Goal: Information Seeking & Learning: Learn about a topic

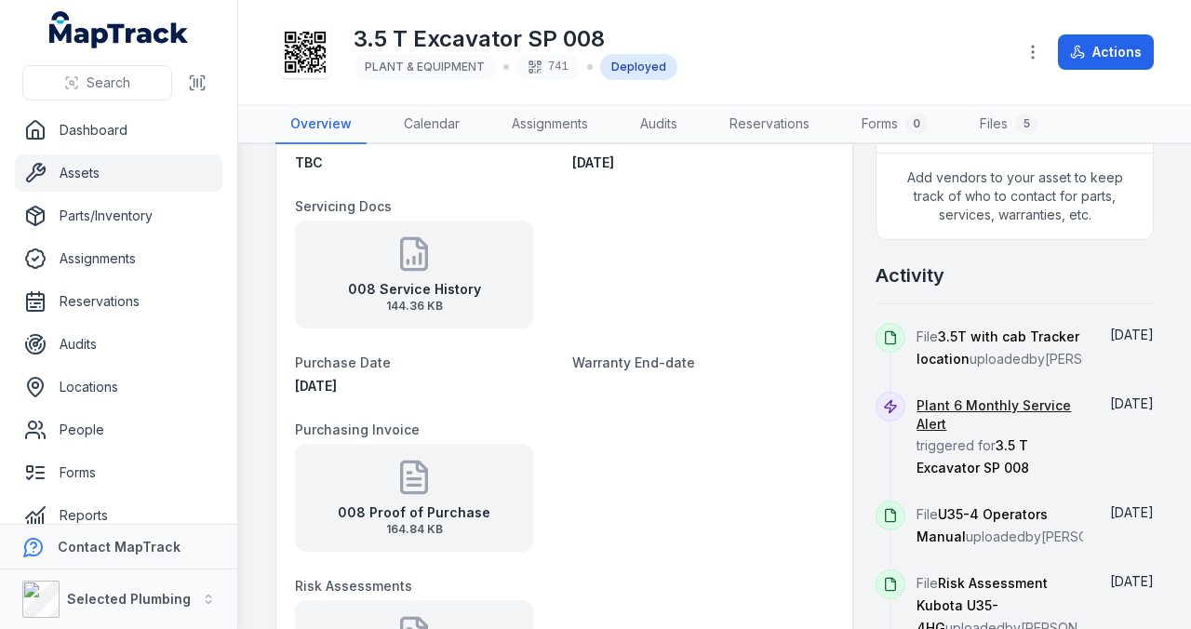
scroll to position [682, 0]
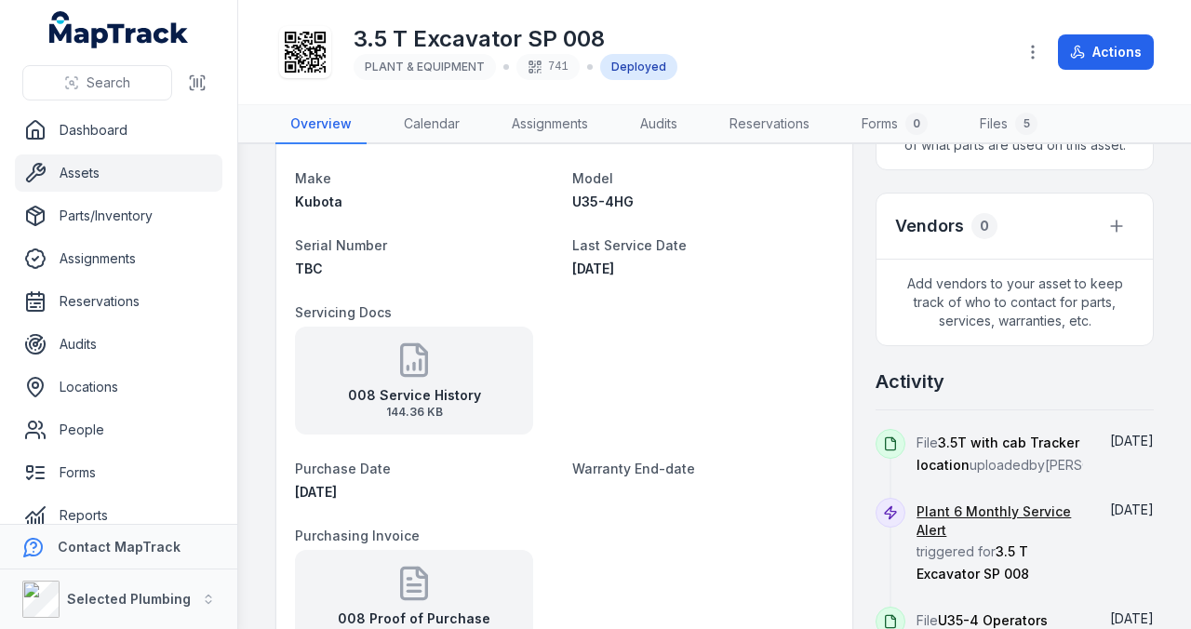
click at [430, 391] on strong "008 Service History" at bounding box center [414, 395] width 133 height 19
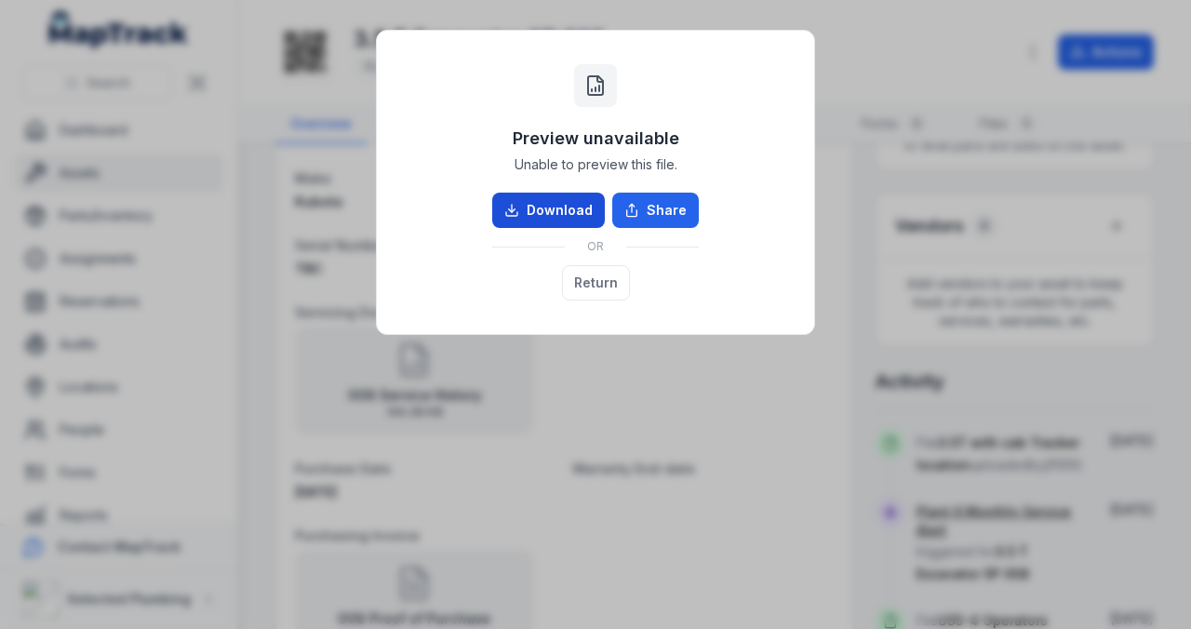
click at [547, 206] on link "Download" at bounding box center [548, 210] width 113 height 35
click at [554, 204] on link "Download" at bounding box center [548, 210] width 113 height 35
click at [609, 278] on button "Return" at bounding box center [596, 282] width 68 height 35
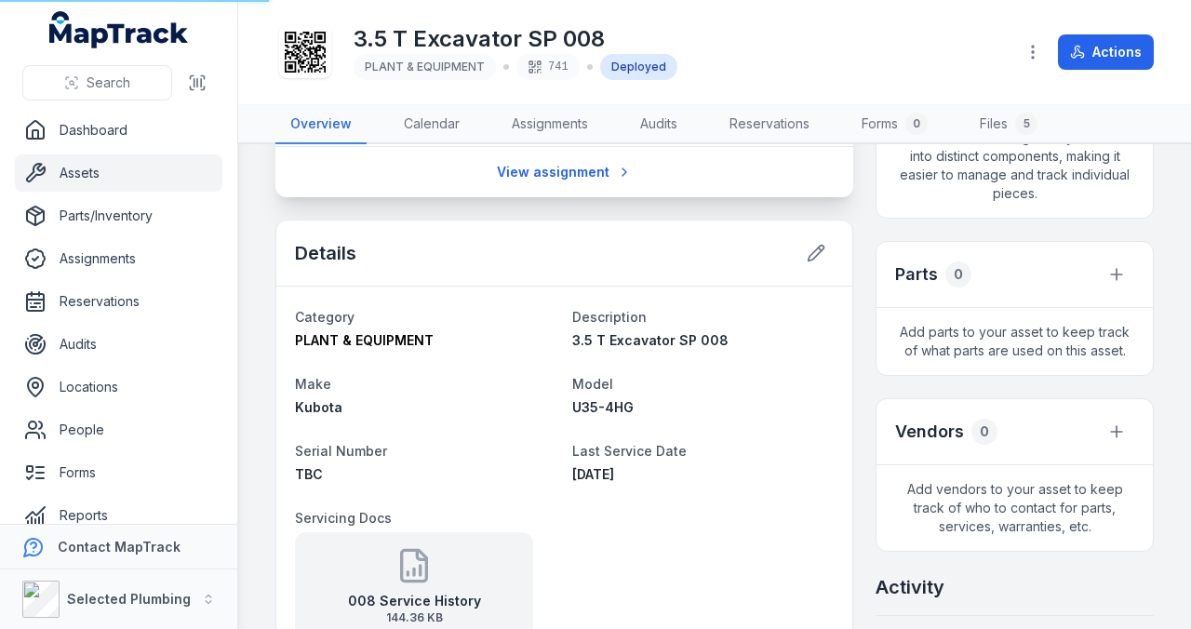
scroll to position [434, 0]
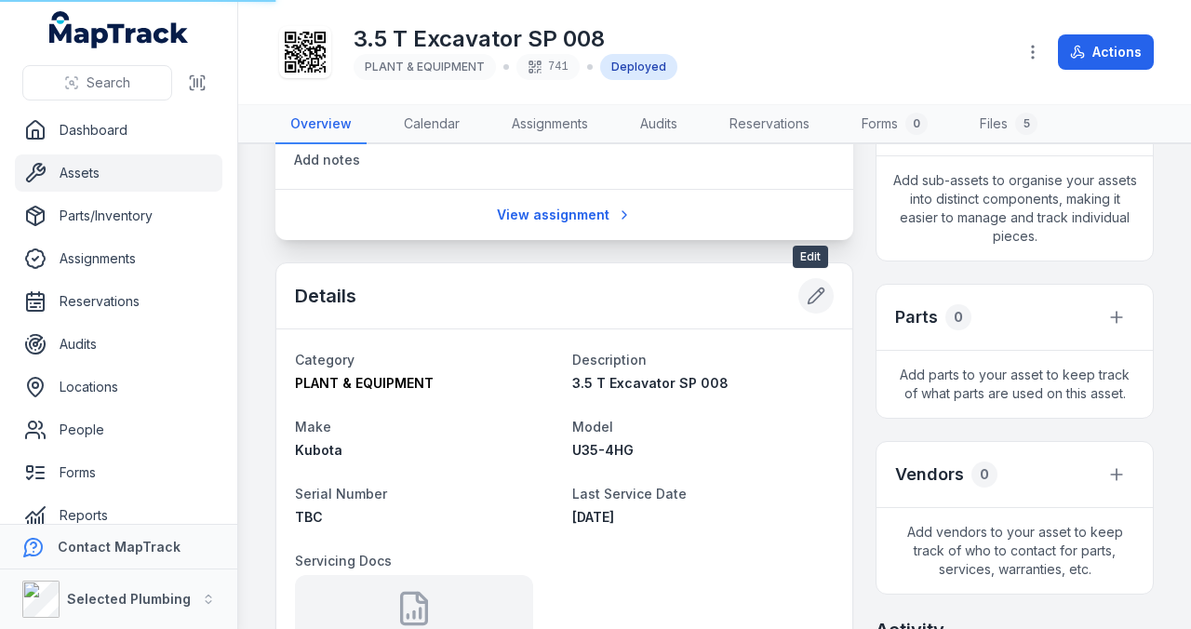
click at [807, 287] on icon at bounding box center [816, 296] width 19 height 19
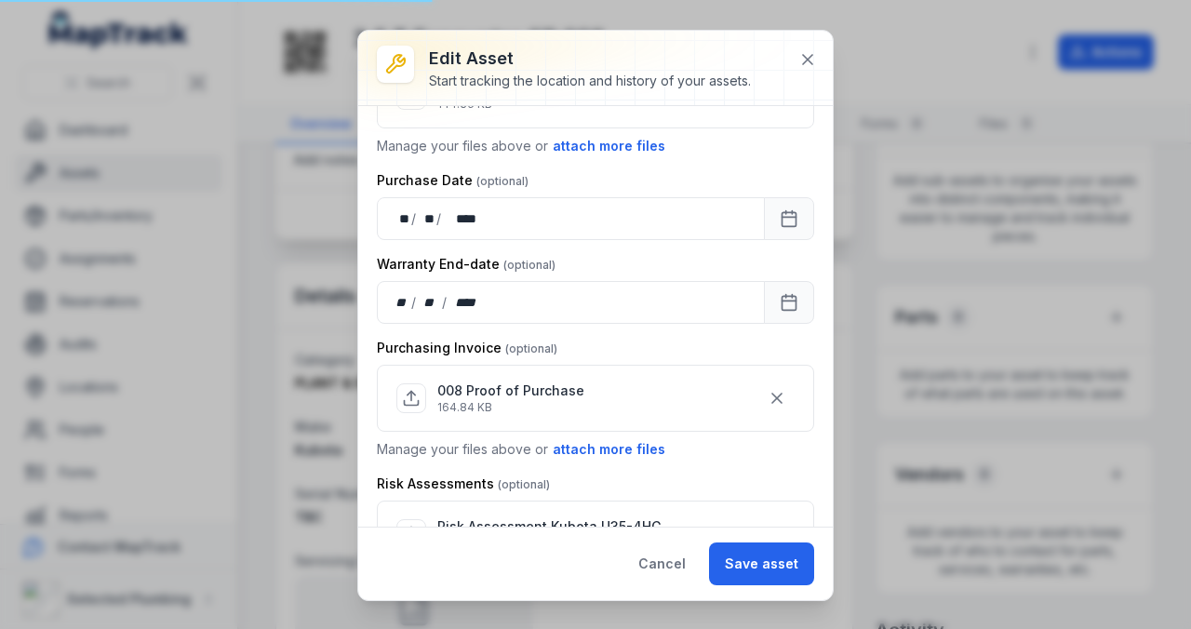
scroll to position [682, 0]
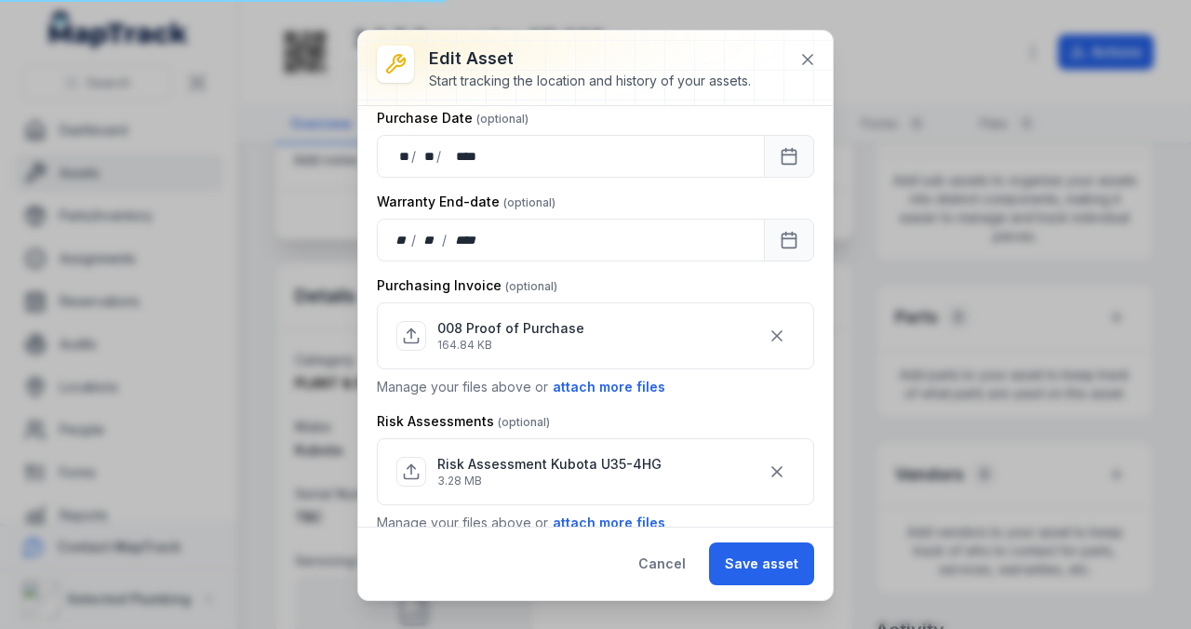
click at [499, 321] on p "008 Proof of Purchase" at bounding box center [510, 328] width 147 height 19
click at [415, 329] on icon at bounding box center [410, 331] width 7 height 4
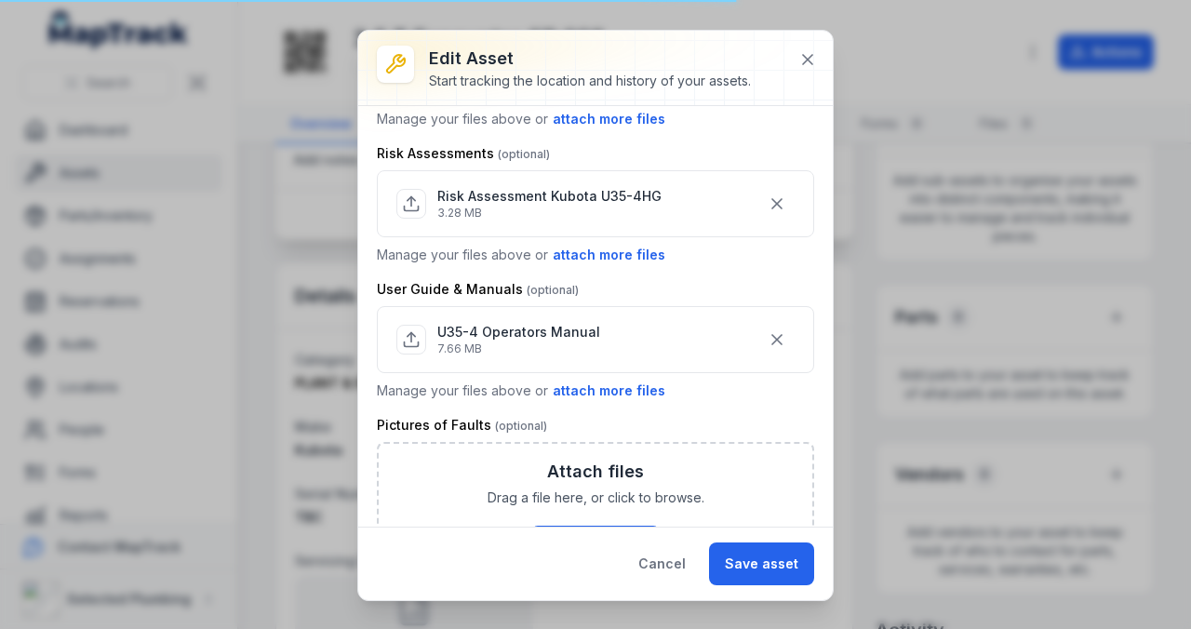
scroll to position [992, 0]
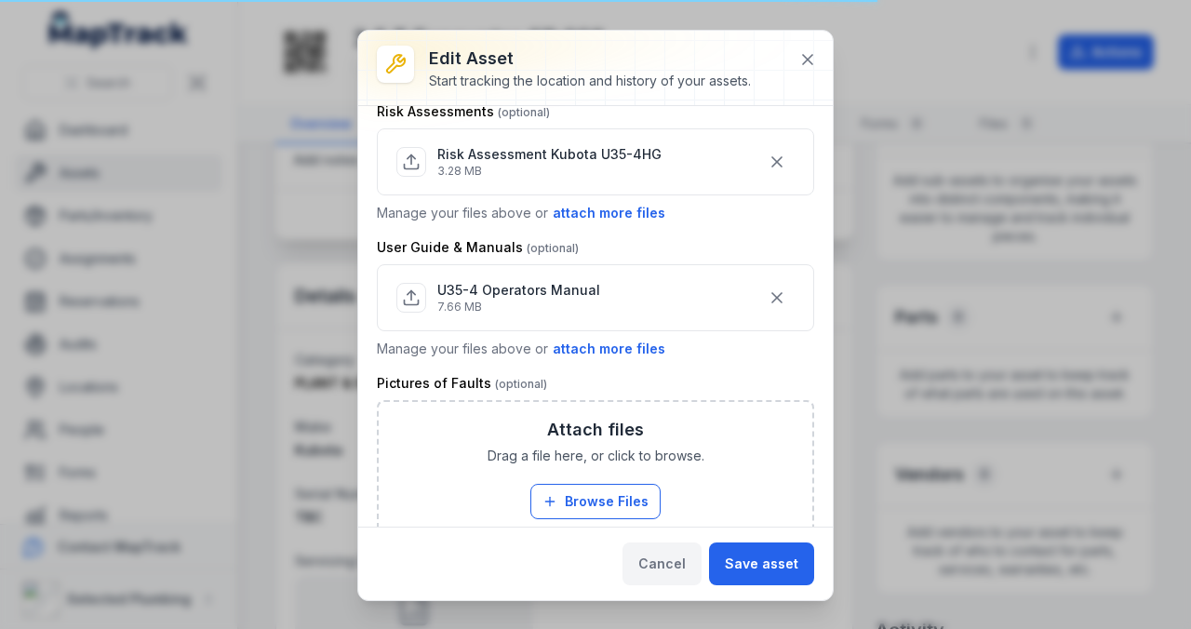
click at [667, 560] on button "Cancel" at bounding box center [661, 563] width 79 height 43
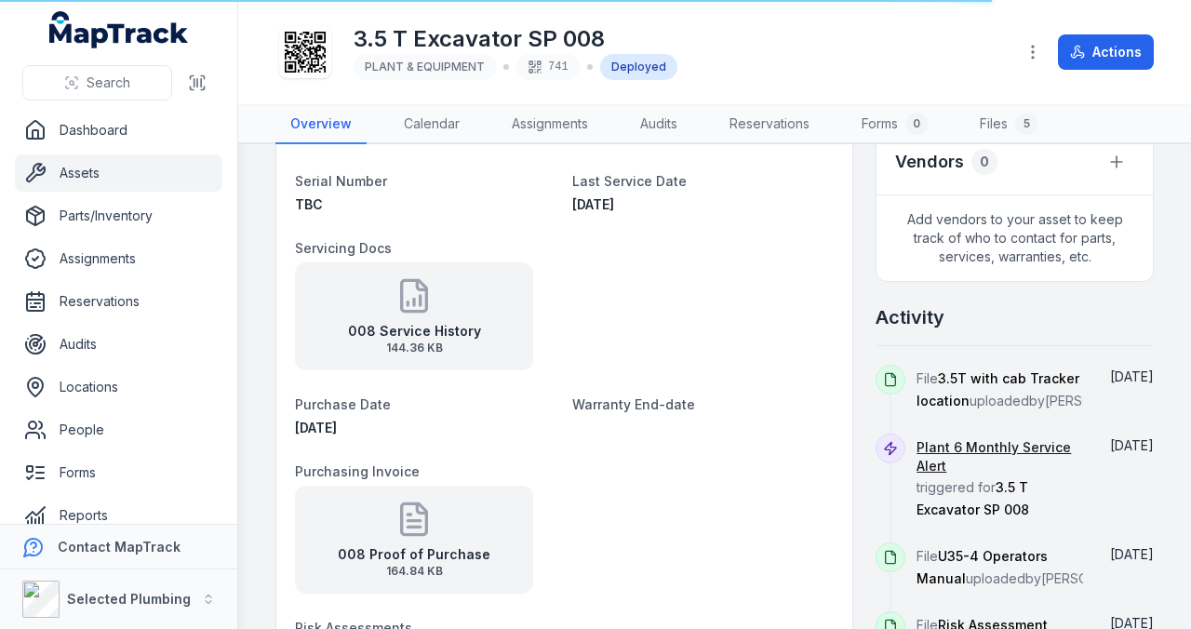
scroll to position [868, 0]
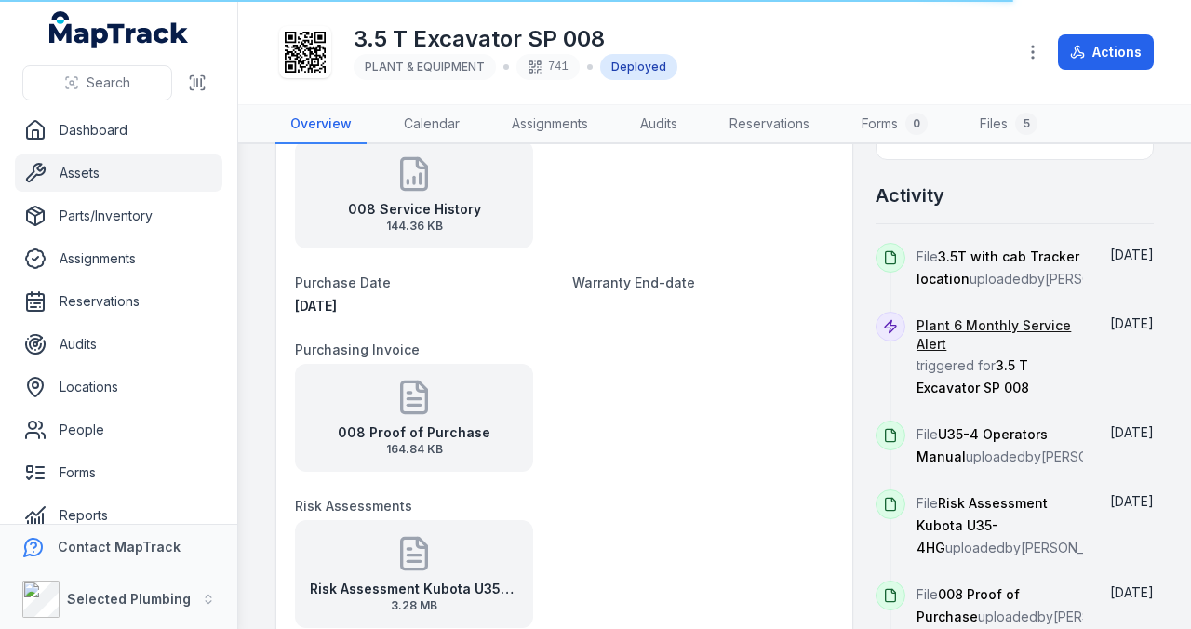
click at [409, 411] on icon at bounding box center [413, 397] width 37 height 37
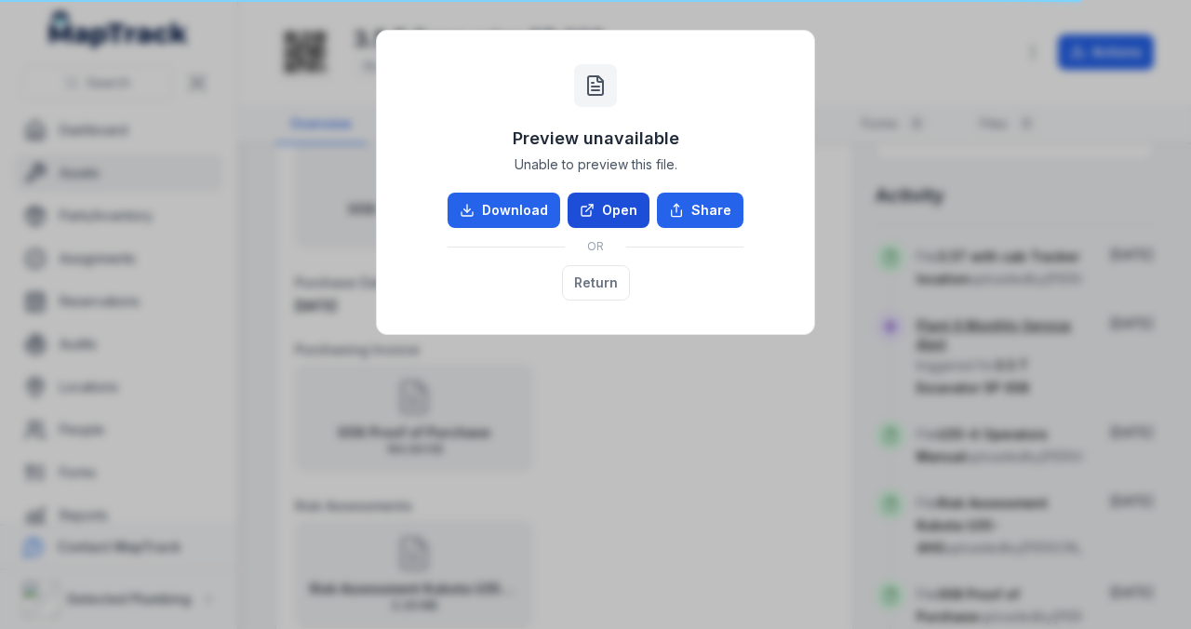
click at [627, 212] on link "Open" at bounding box center [608, 210] width 82 height 35
click at [587, 279] on button "Return" at bounding box center [596, 282] width 68 height 35
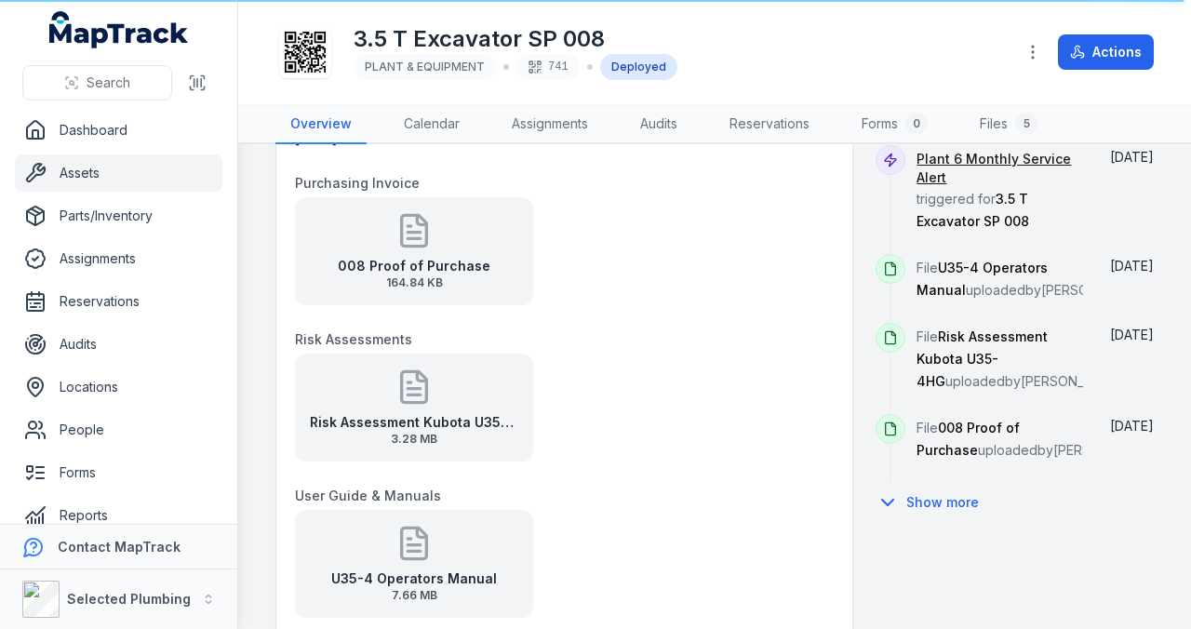
scroll to position [1054, 0]
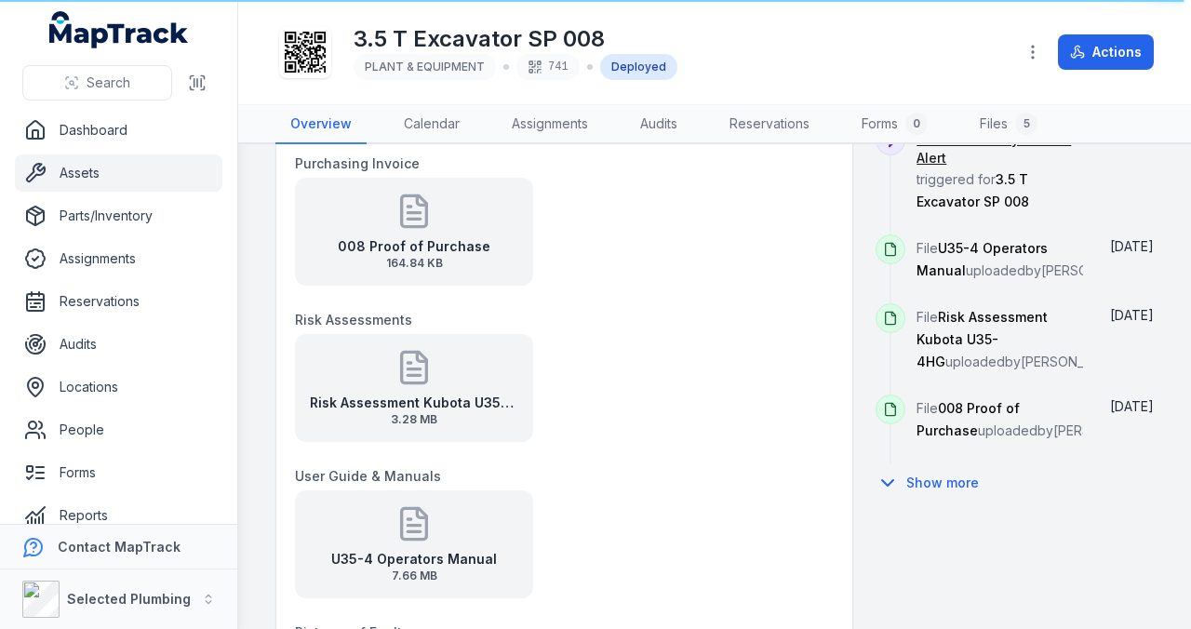
click at [418, 369] on icon at bounding box center [413, 369] width 12 height 0
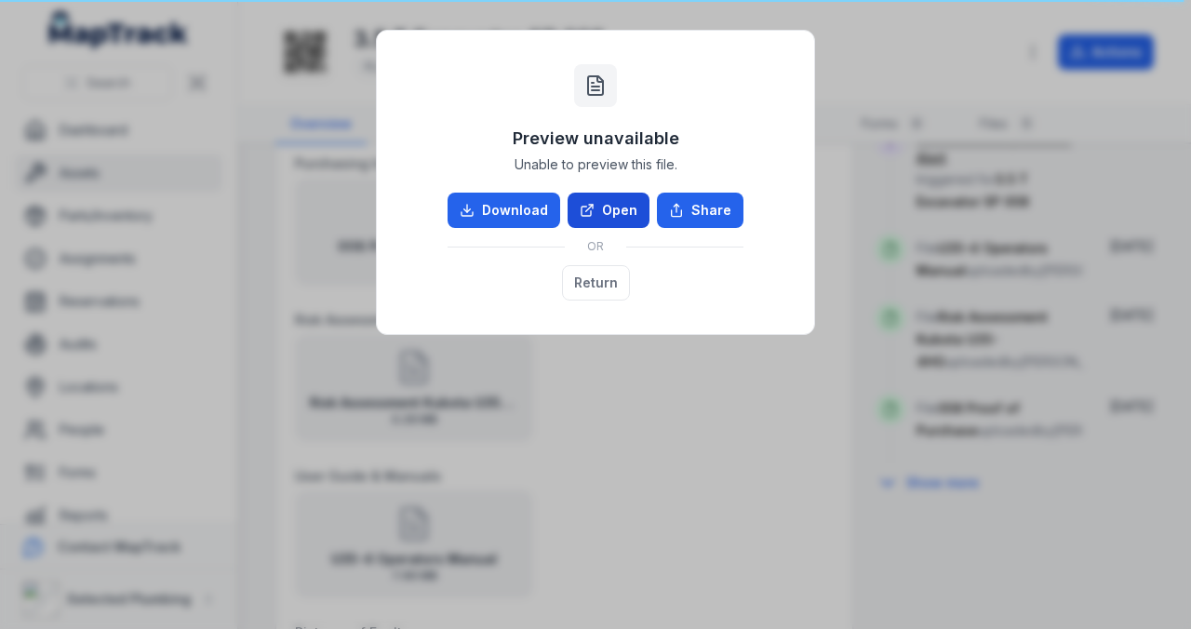
click at [599, 215] on link "Open" at bounding box center [608, 210] width 82 height 35
click at [598, 280] on button "Return" at bounding box center [596, 282] width 68 height 35
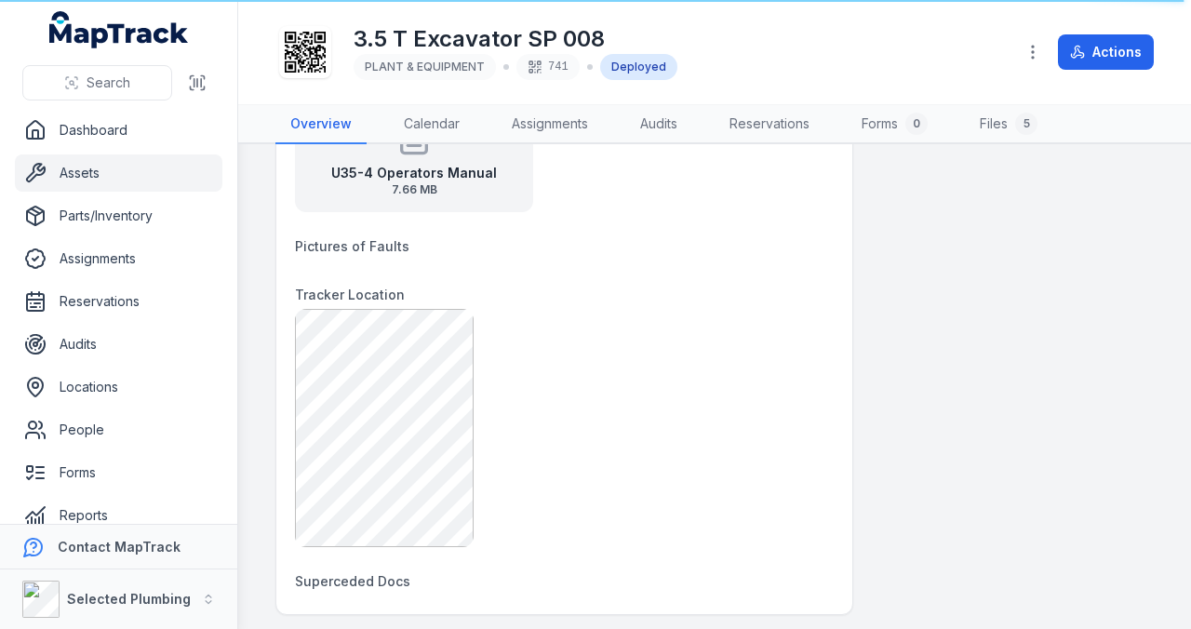
scroll to position [1427, 0]
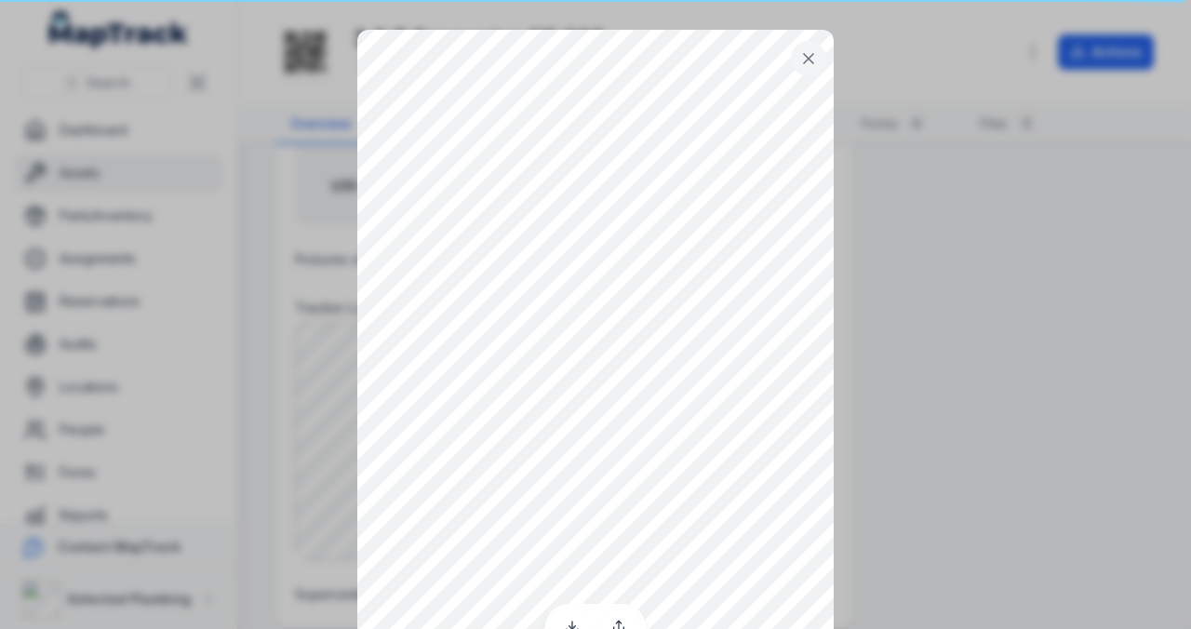
click at [806, 52] on icon at bounding box center [808, 58] width 19 height 19
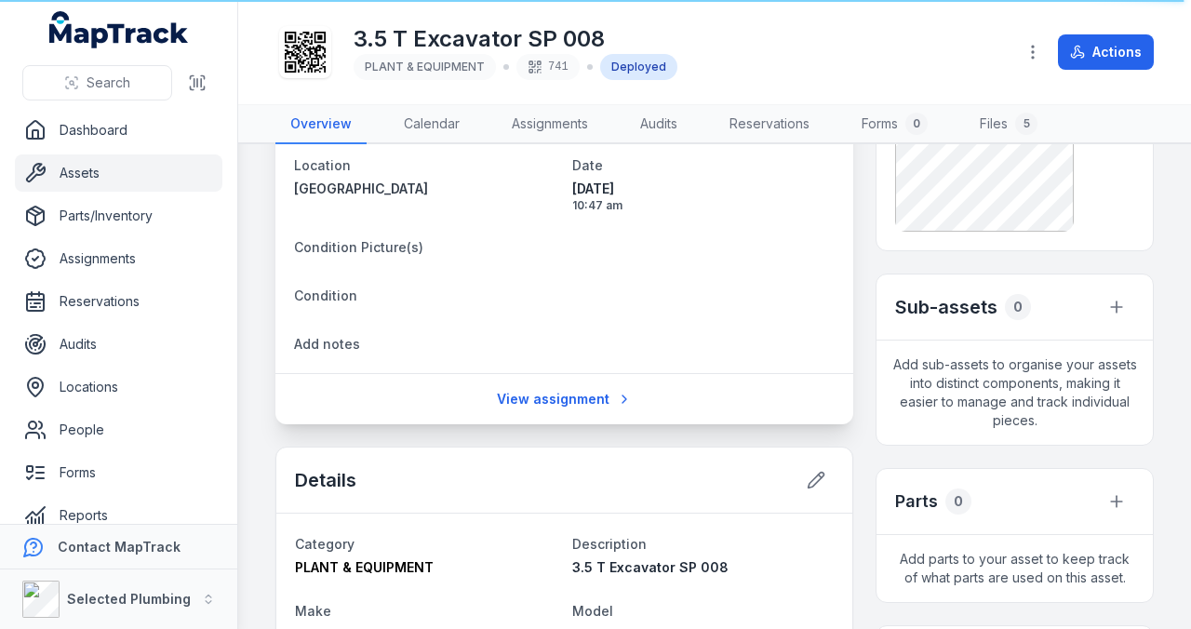
scroll to position [63, 0]
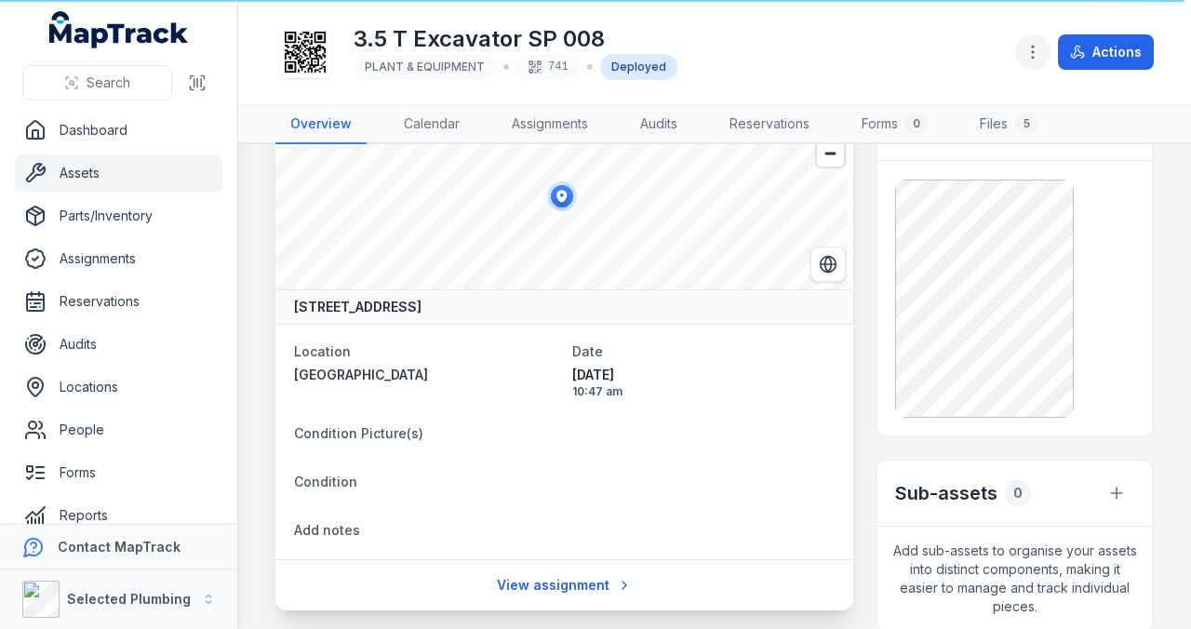
click at [1036, 50] on icon "button" at bounding box center [1032, 52] width 19 height 19
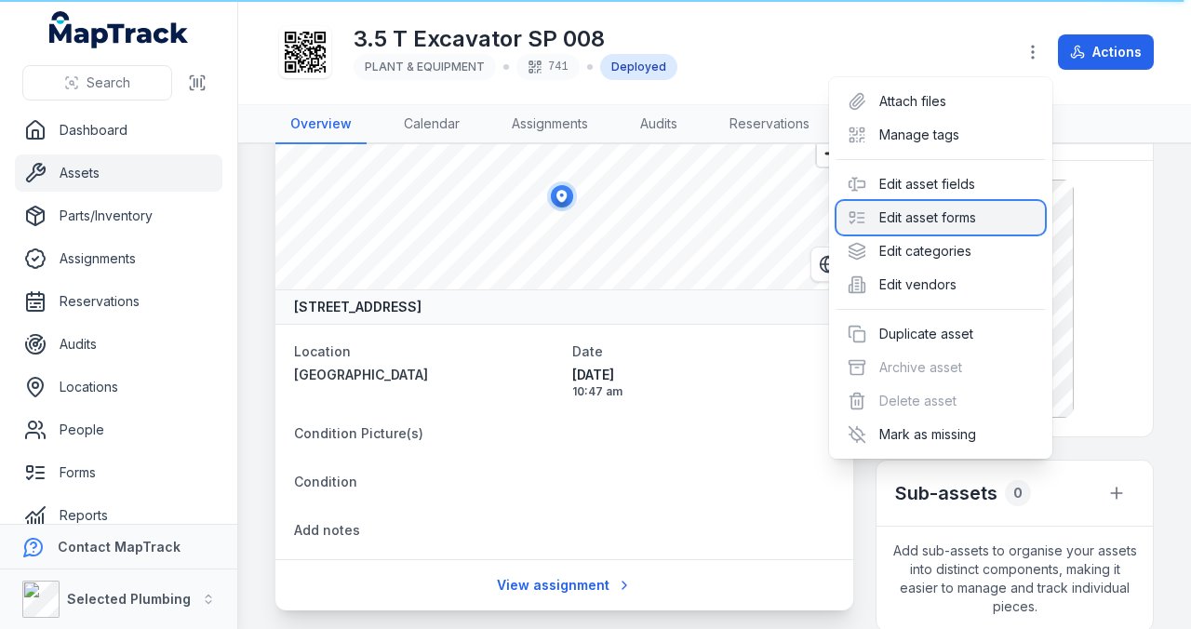
click at [953, 214] on div "Edit asset forms" at bounding box center [940, 217] width 208 height 33
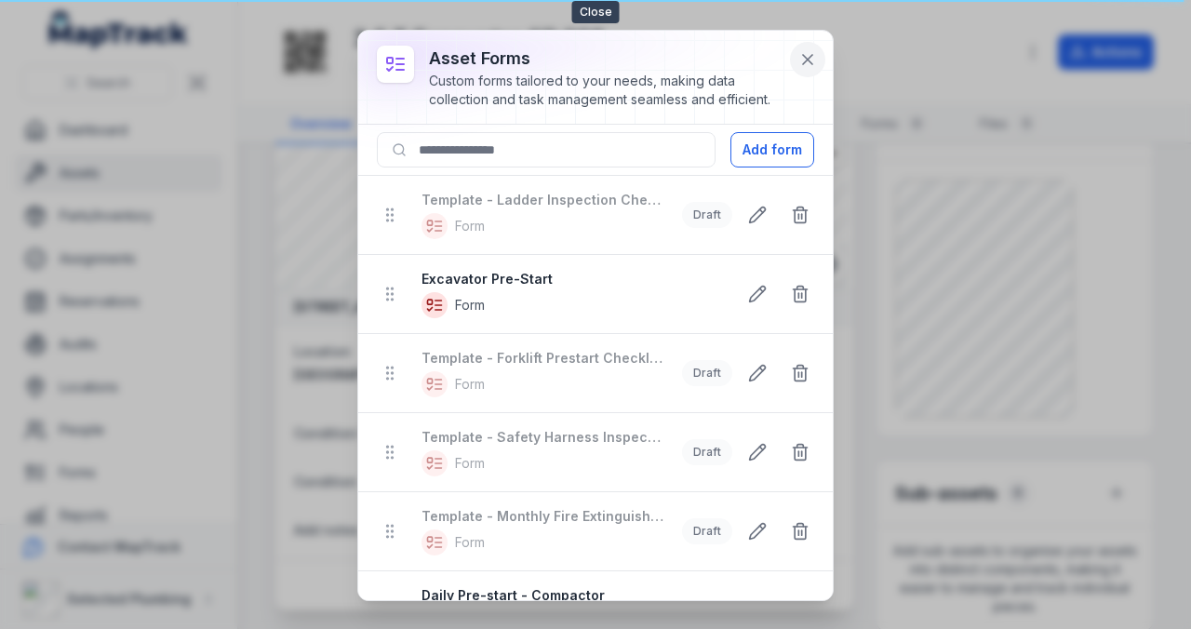
click at [807, 56] on icon at bounding box center [807, 59] width 19 height 19
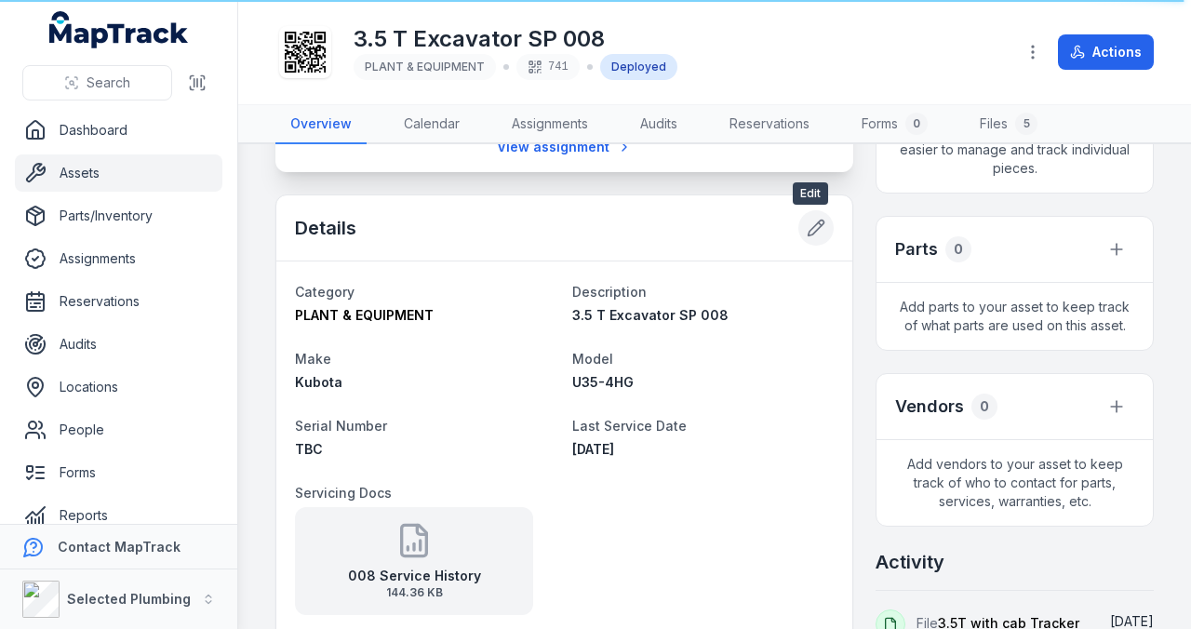
scroll to position [497, 0]
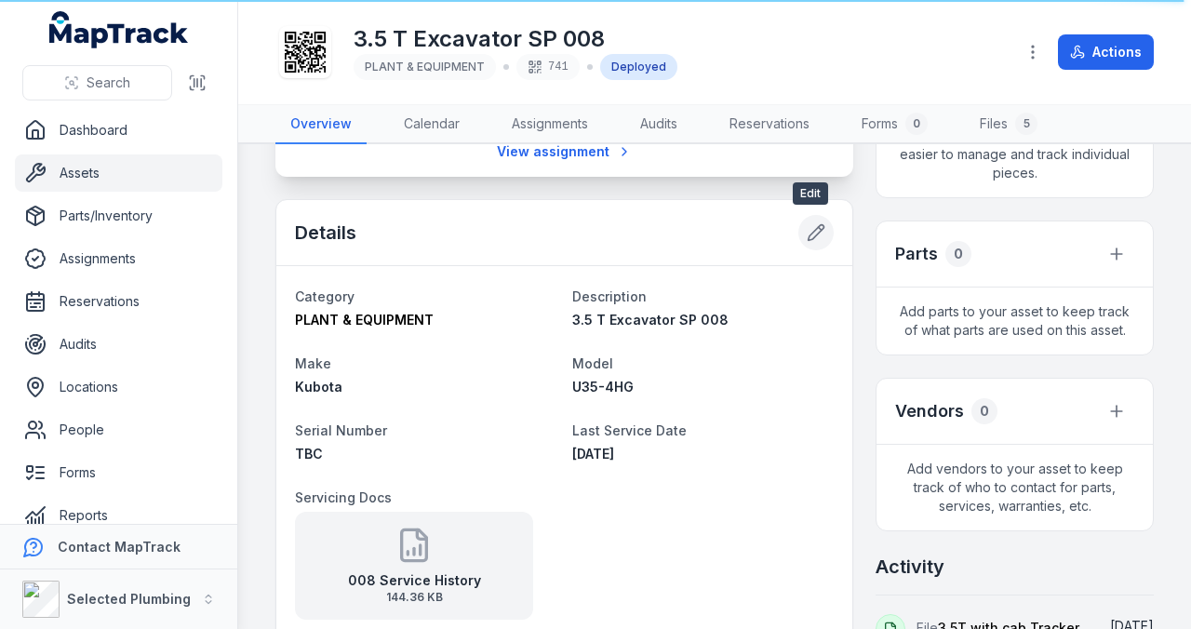
click at [809, 223] on icon at bounding box center [816, 232] width 19 height 19
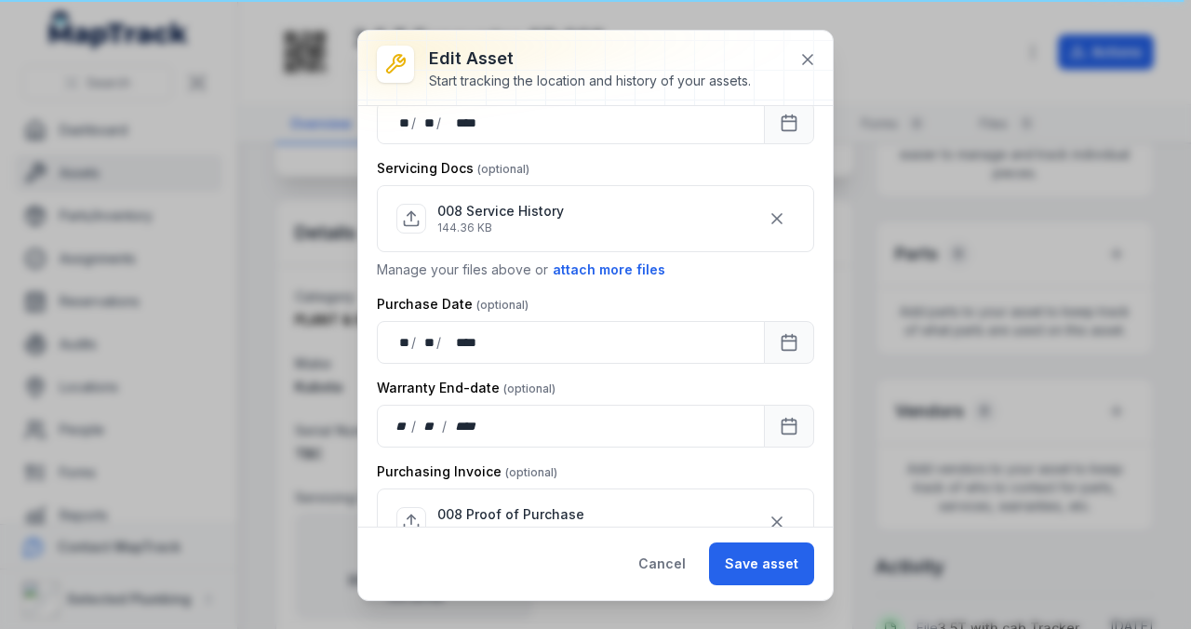
scroll to position [620, 0]
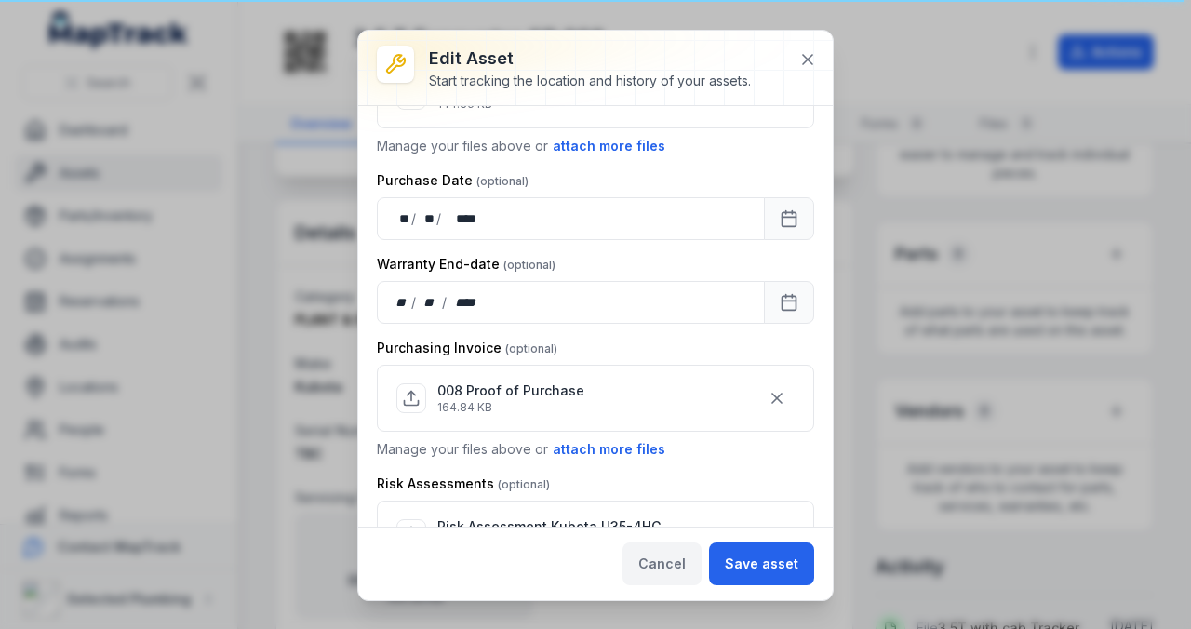
click at [677, 566] on button "Cancel" at bounding box center [661, 563] width 79 height 43
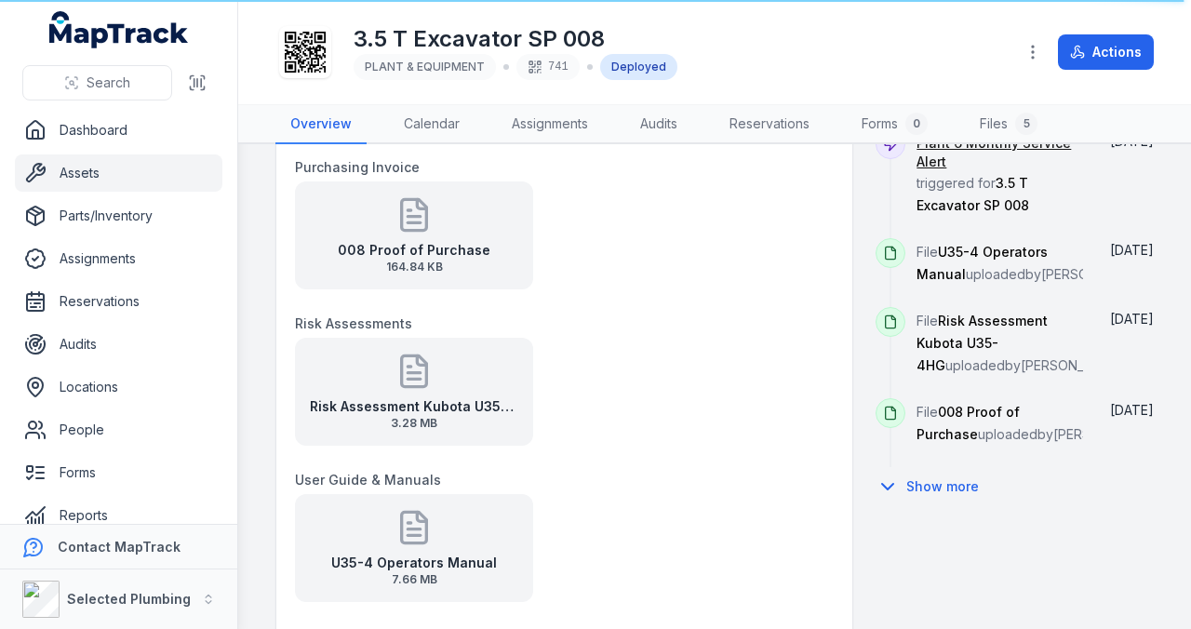
scroll to position [1055, 0]
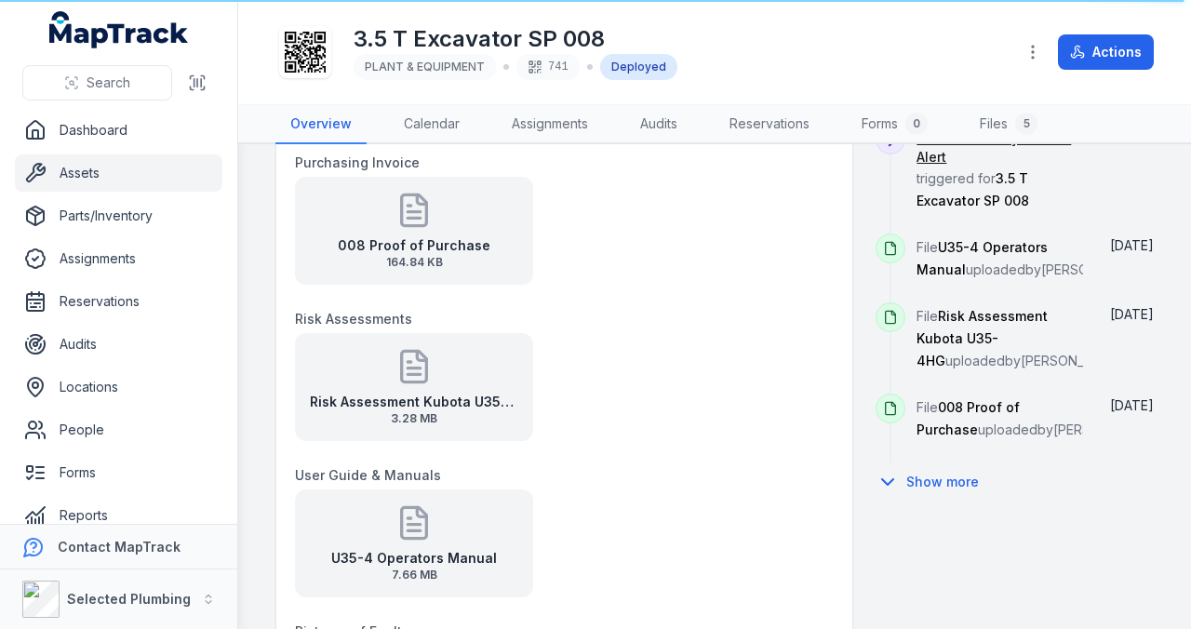
click at [417, 400] on strong "Risk Assessment Kubota U35-4HG" at bounding box center [414, 402] width 208 height 19
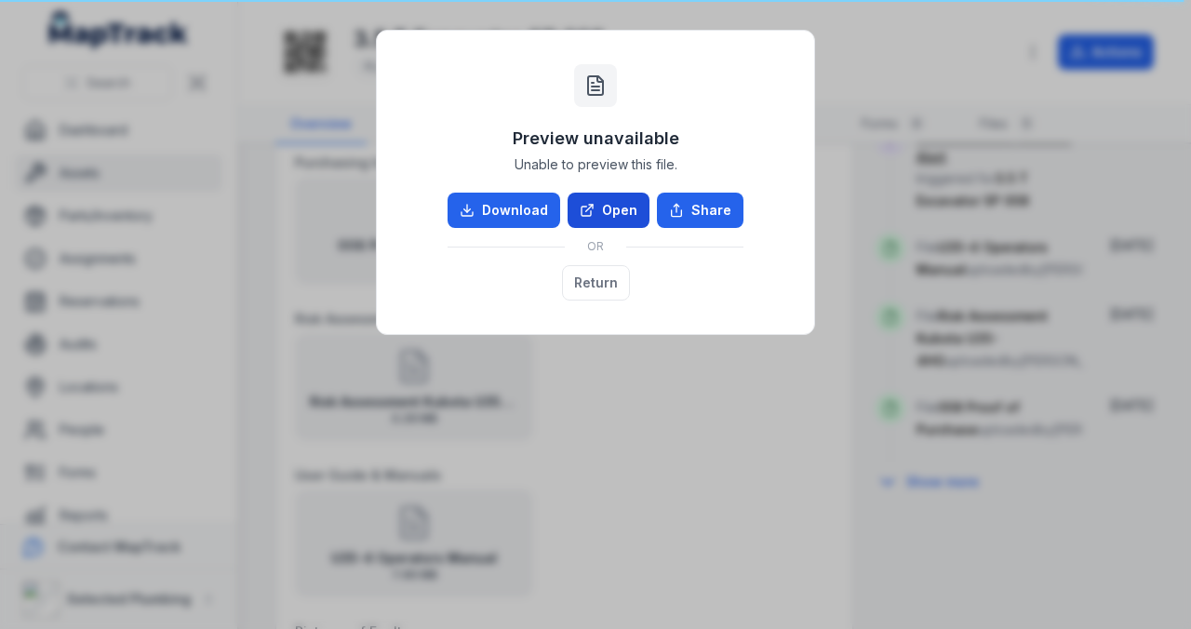
click at [601, 212] on link "Open" at bounding box center [608, 210] width 82 height 35
click at [593, 295] on button "Return" at bounding box center [596, 282] width 68 height 35
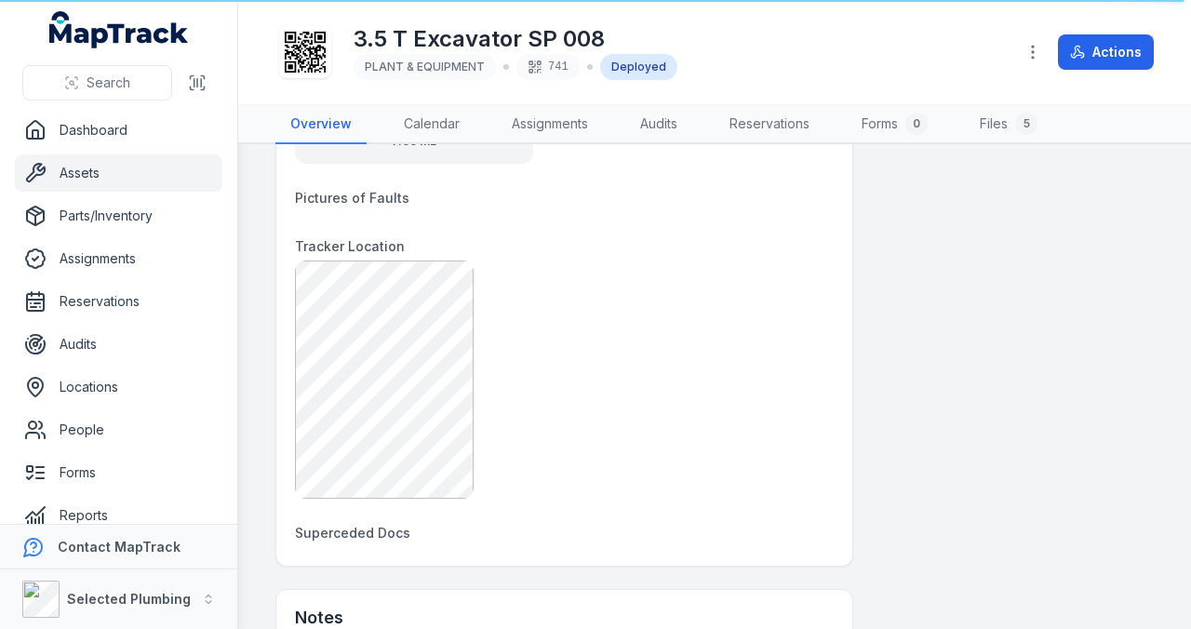
scroll to position [1489, 0]
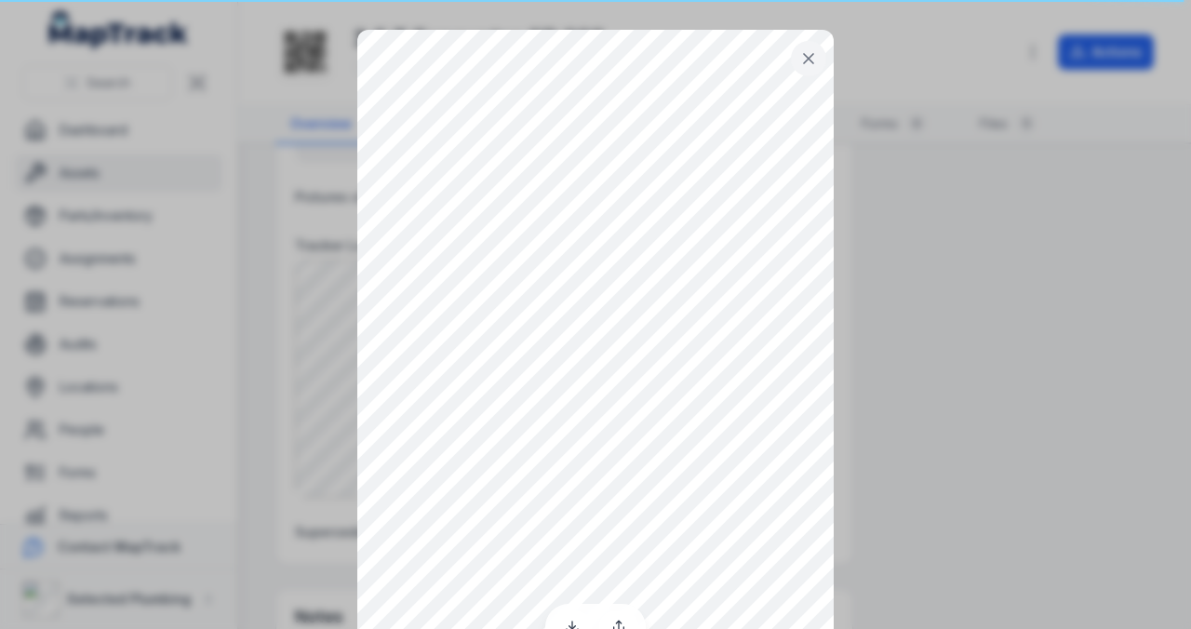
click at [800, 60] on icon at bounding box center [808, 58] width 19 height 19
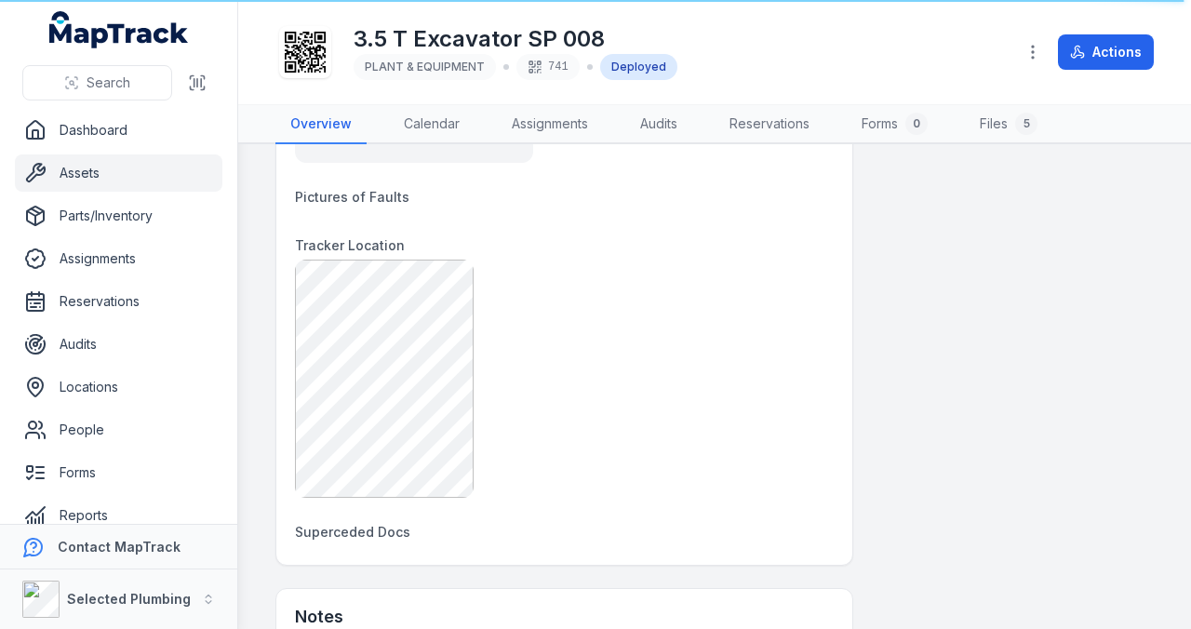
drag, startPoint x: 505, startPoint y: 271, endPoint x: 534, endPoint y: 328, distance: 64.5
click at [534, 328] on div at bounding box center [564, 379] width 539 height 238
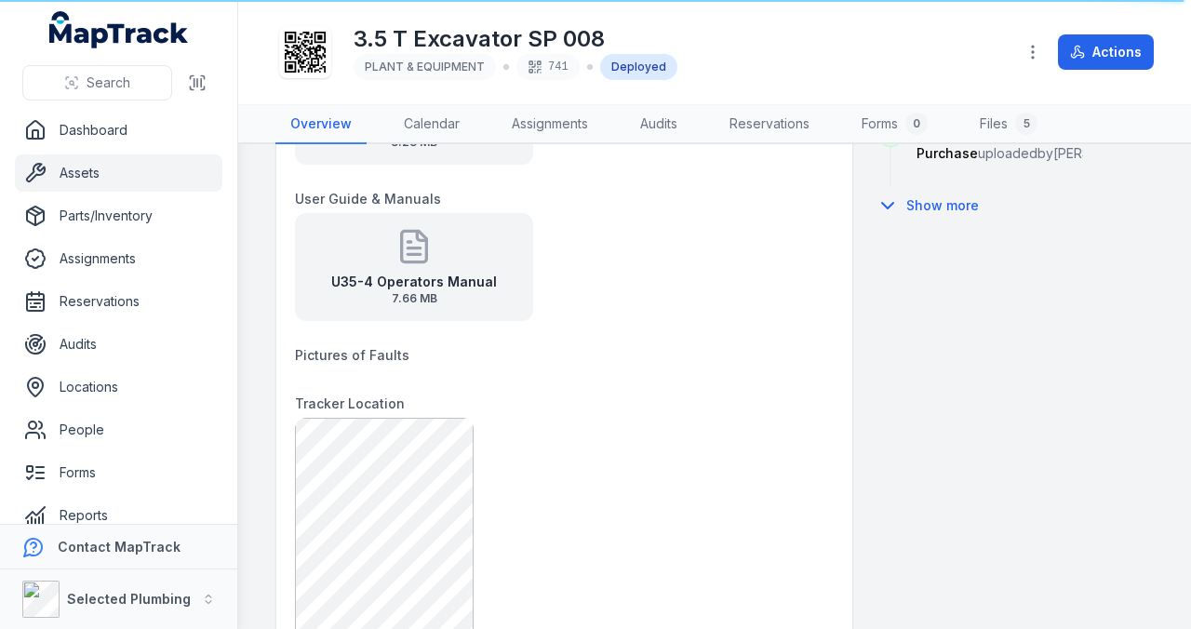
scroll to position [1427, 0]
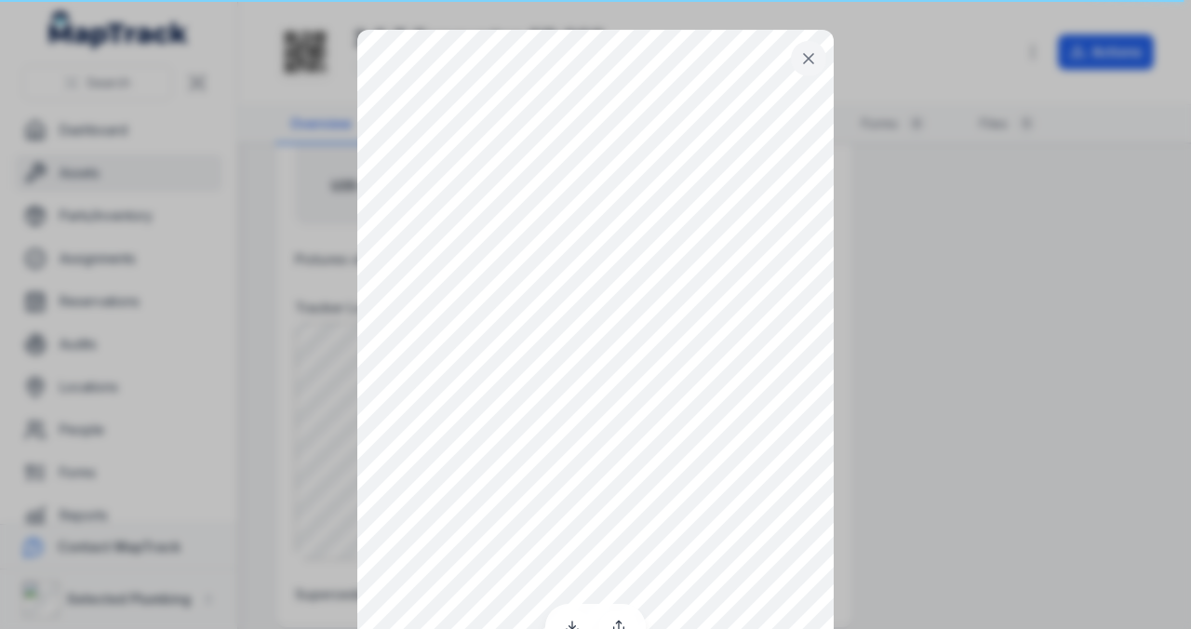
click at [807, 58] on icon at bounding box center [808, 58] width 19 height 19
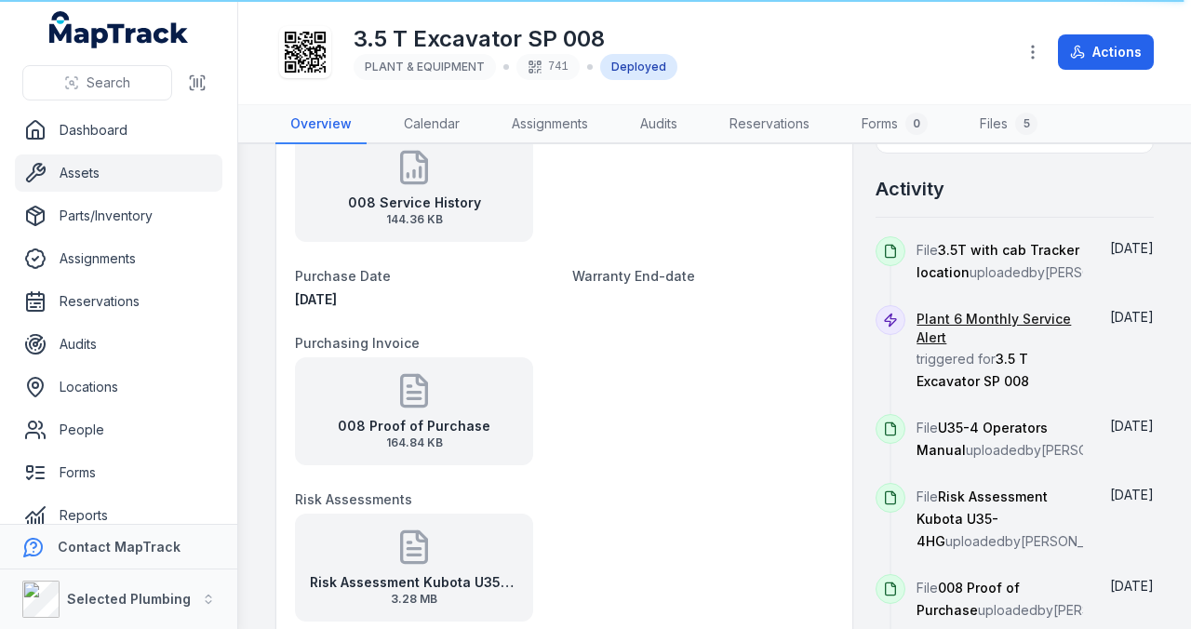
scroll to position [869, 0]
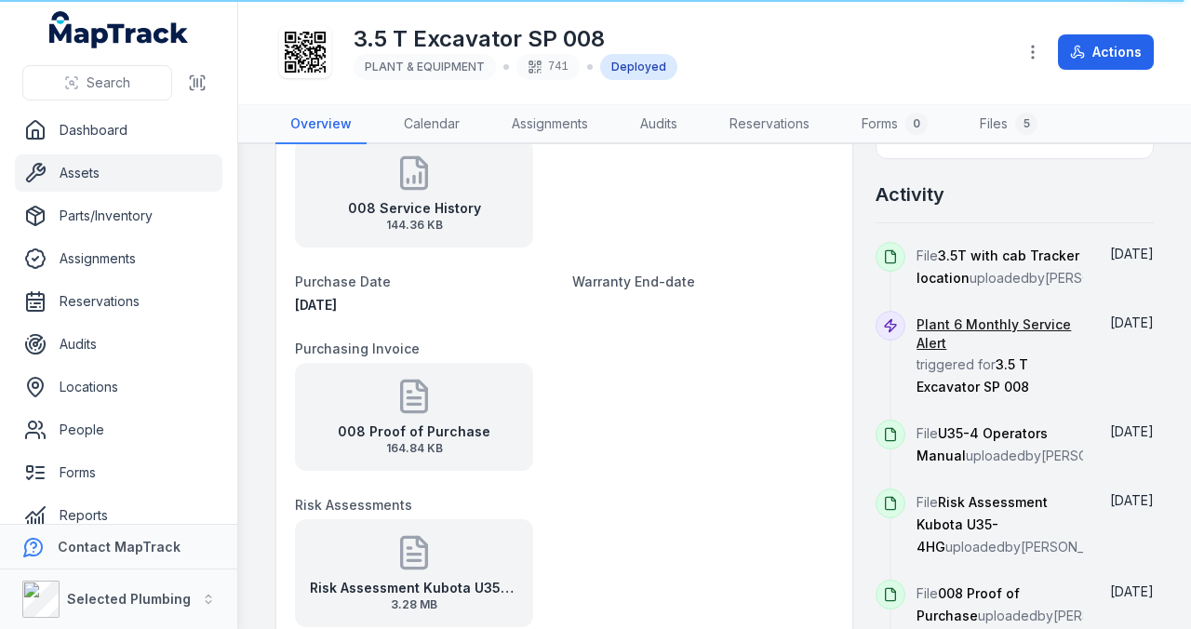
click at [892, 246] on span at bounding box center [890, 257] width 30 height 30
click at [941, 250] on span "3.5T with cab Tracker location" at bounding box center [997, 266] width 163 height 38
click at [884, 249] on icon at bounding box center [890, 256] width 15 height 15
drag, startPoint x: 884, startPoint y: 245, endPoint x: 828, endPoint y: 294, distance: 74.5
click at [828, 294] on div "Category PLANT & EQUIPMENT Description 3.5 T Excavator SP 008 Make Kubota Model…" at bounding box center [564, 539] width 576 height 1291
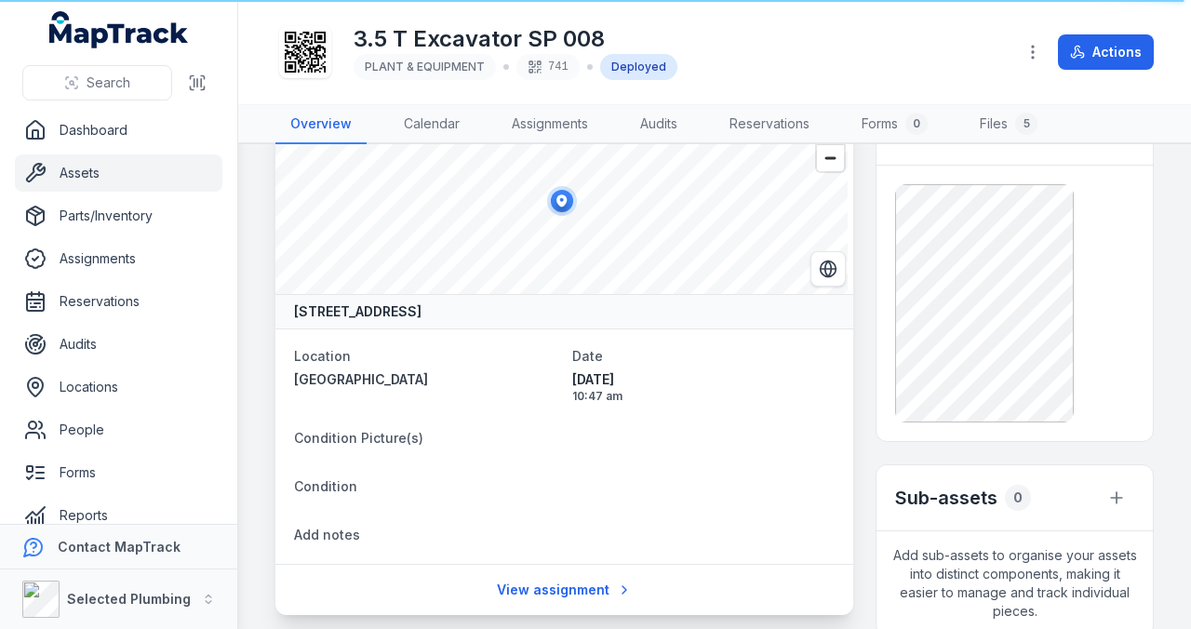
scroll to position [1, 0]
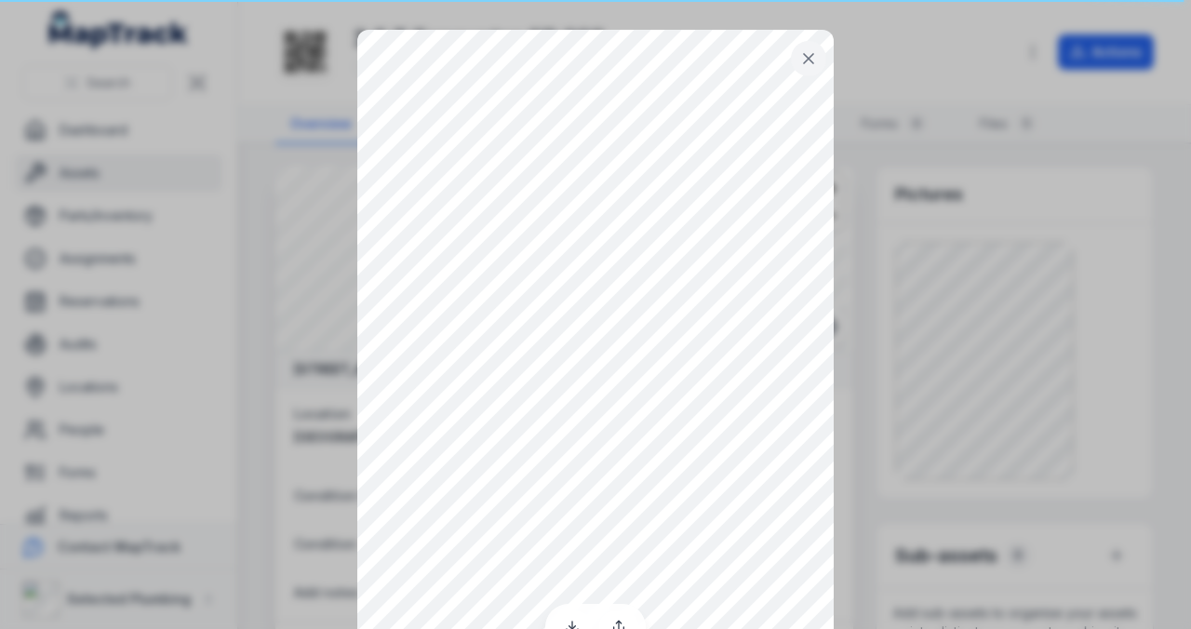
click at [806, 60] on icon at bounding box center [808, 58] width 9 height 9
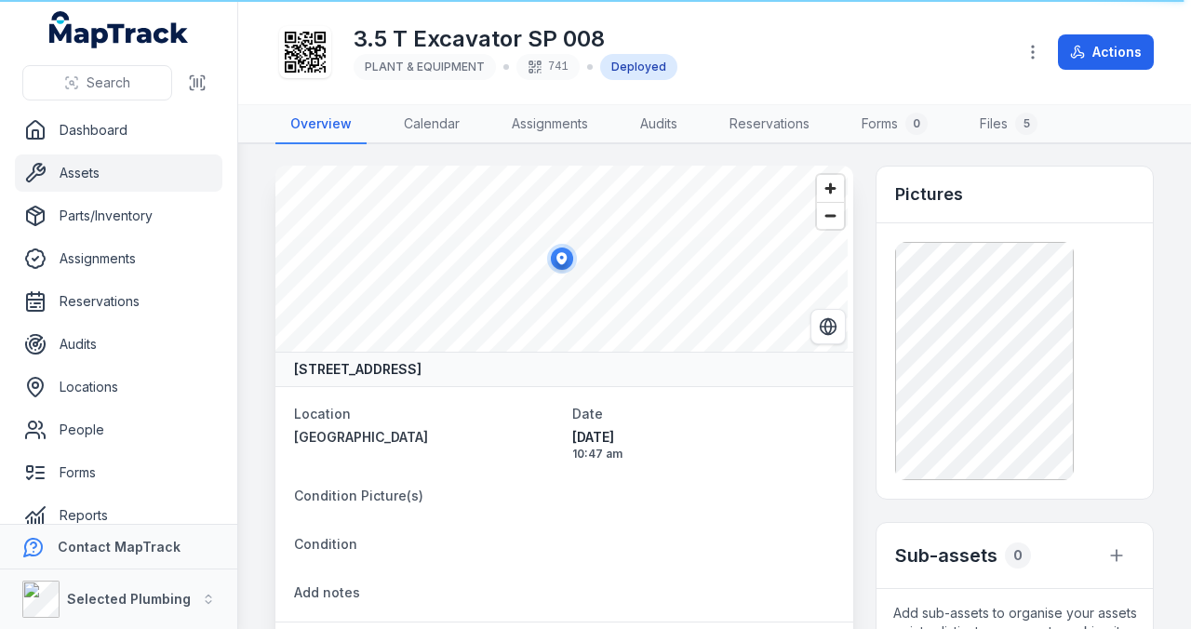
click at [958, 185] on div "Pictures" at bounding box center [1014, 195] width 276 height 57
click at [1059, 192] on div "Pictures" at bounding box center [1014, 195] width 276 height 57
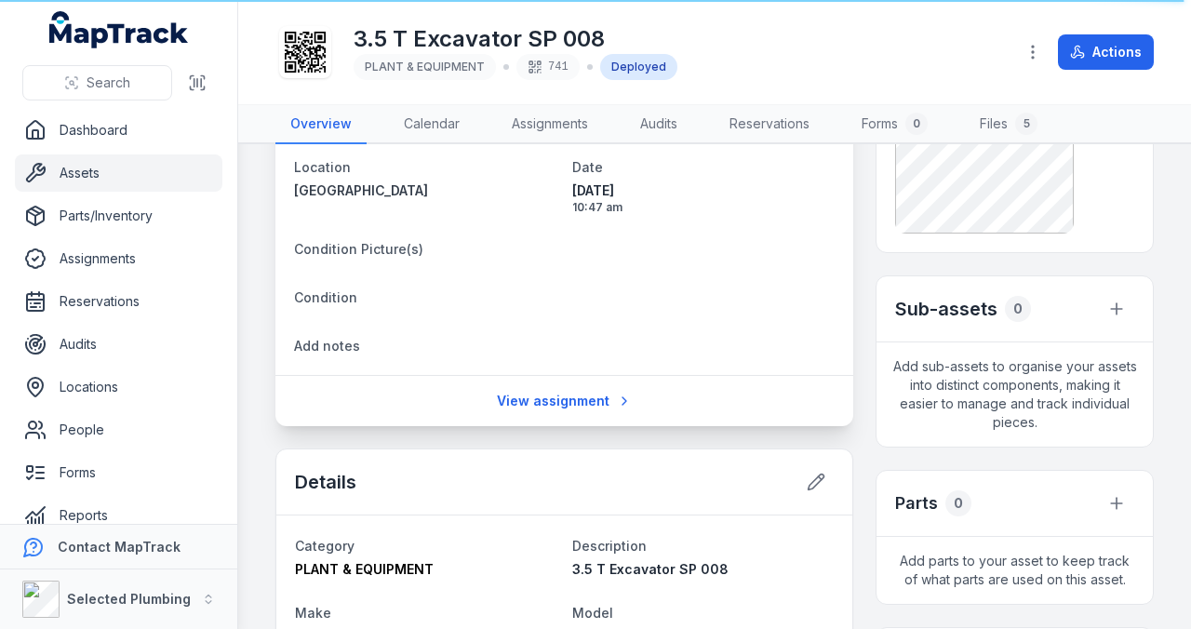
scroll to position [310, 0]
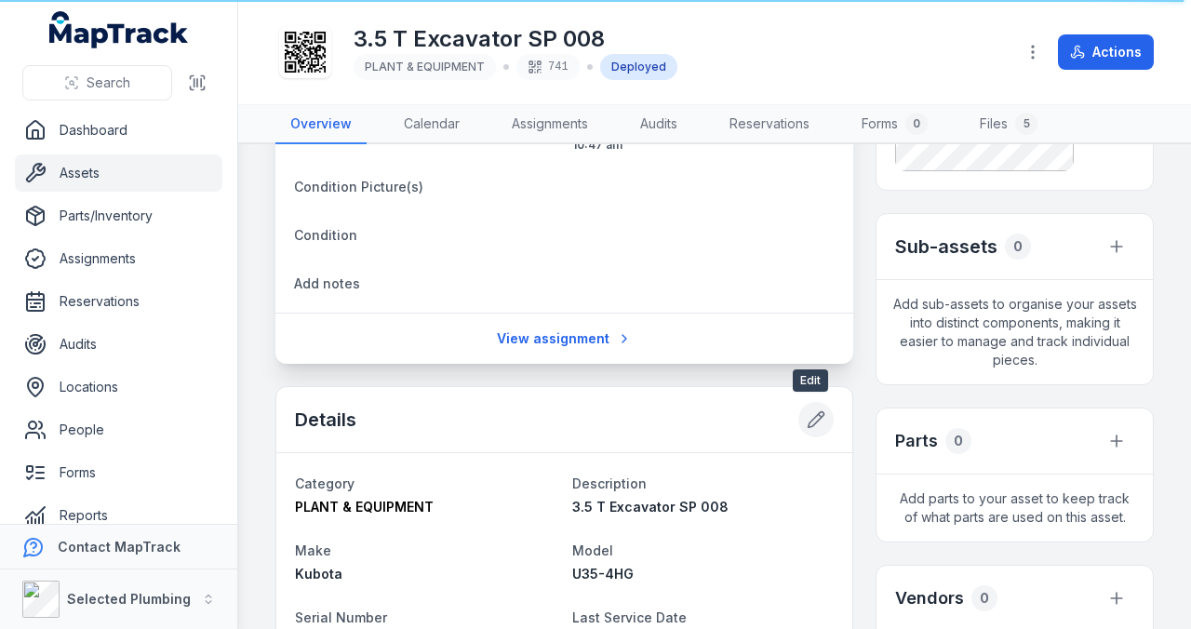
click at [807, 416] on icon at bounding box center [816, 419] width 19 height 19
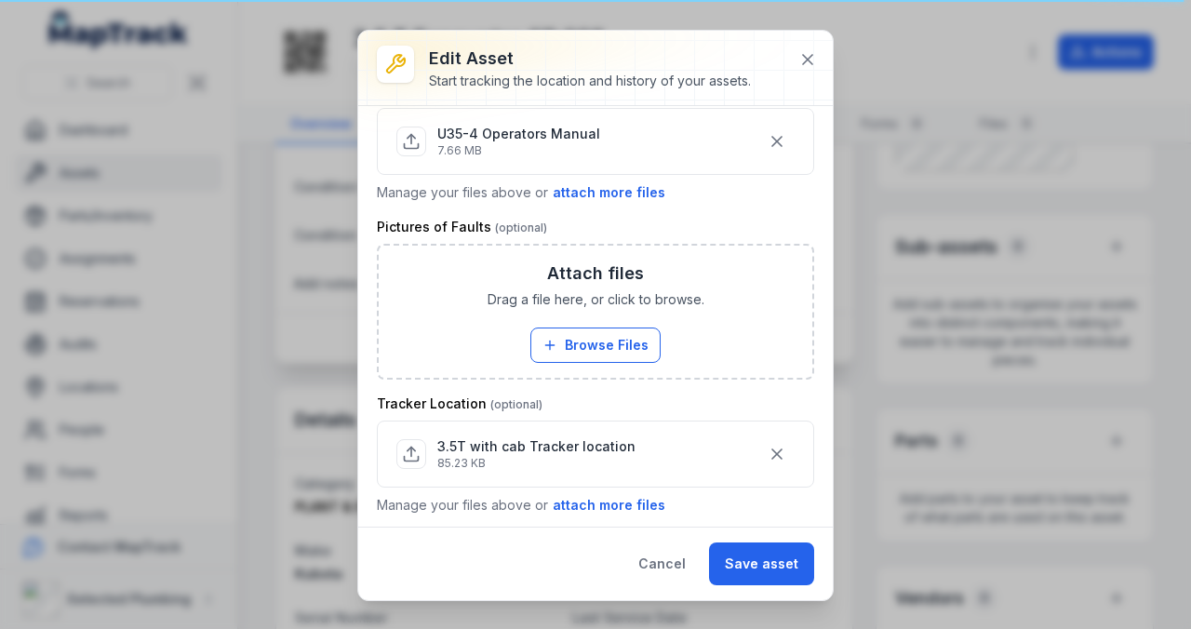
scroll to position [1178, 0]
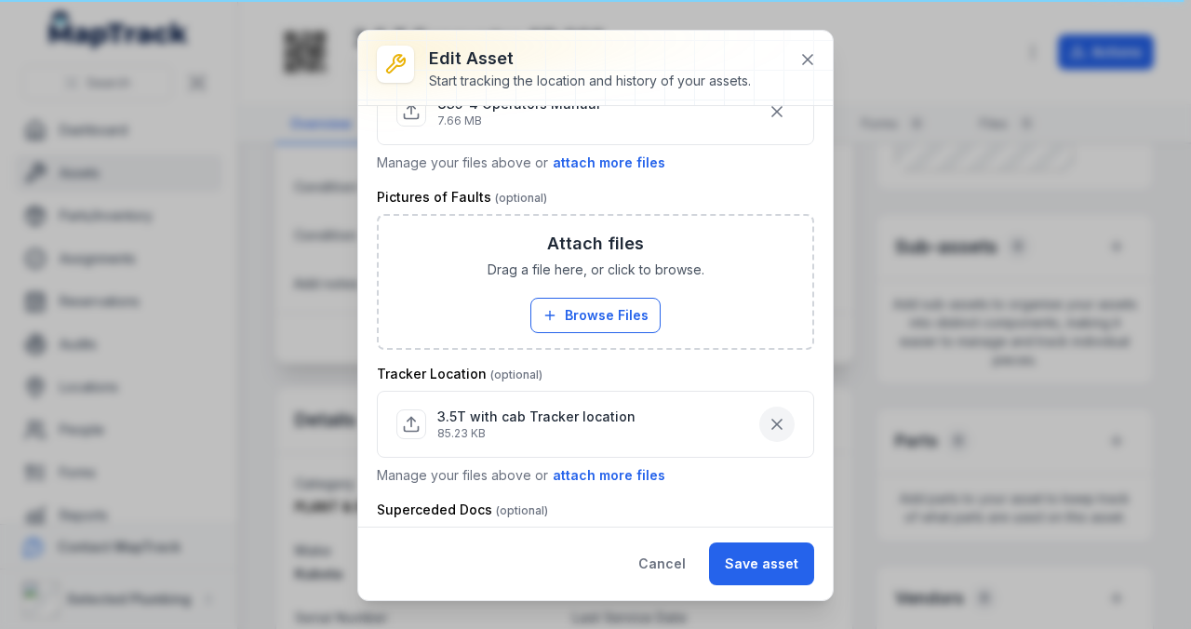
click at [772, 420] on icon "button" at bounding box center [776, 424] width 9 height 9
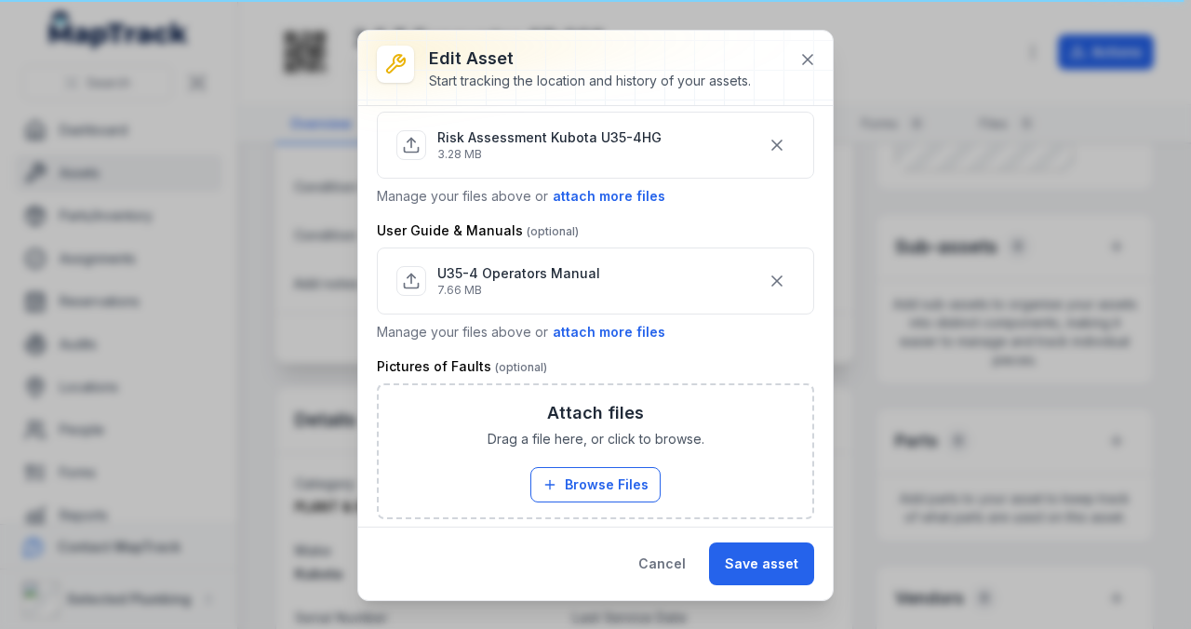
scroll to position [994, 0]
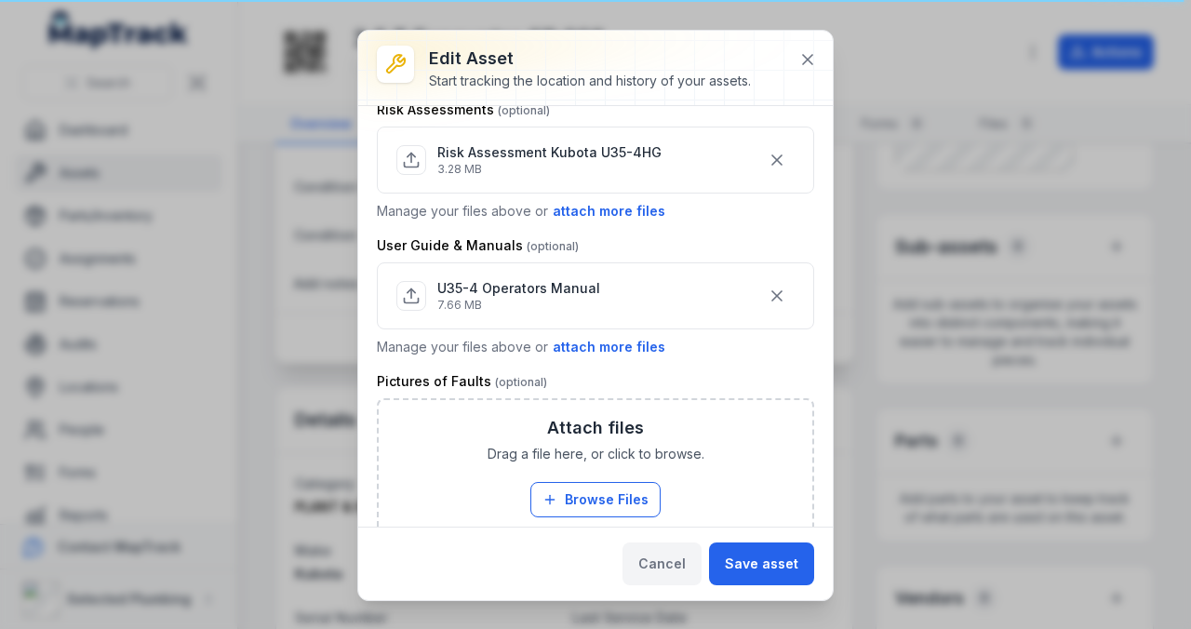
click at [656, 572] on button "Cancel" at bounding box center [661, 563] width 79 height 43
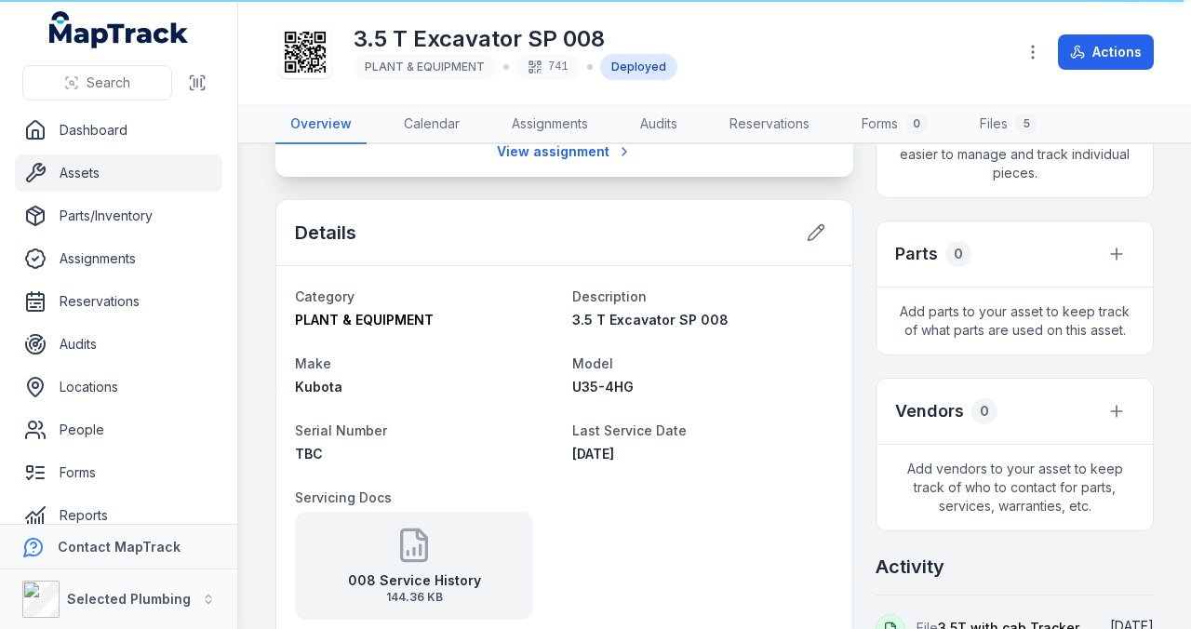
scroll to position [496, 0]
click at [807, 228] on icon at bounding box center [816, 233] width 19 height 19
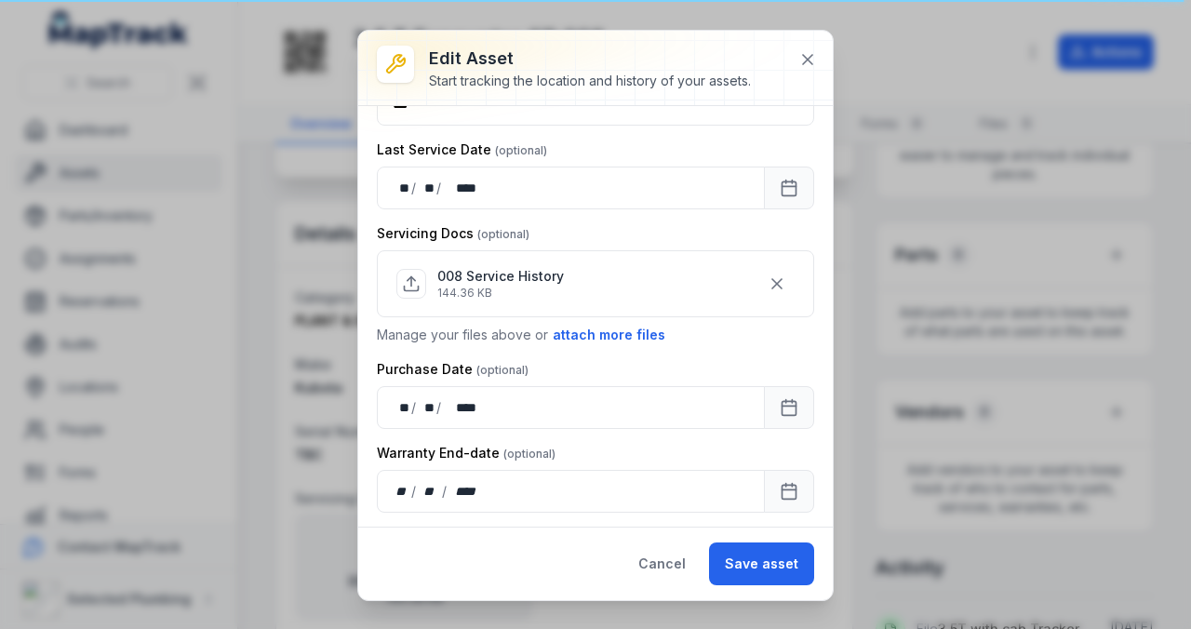
scroll to position [434, 0]
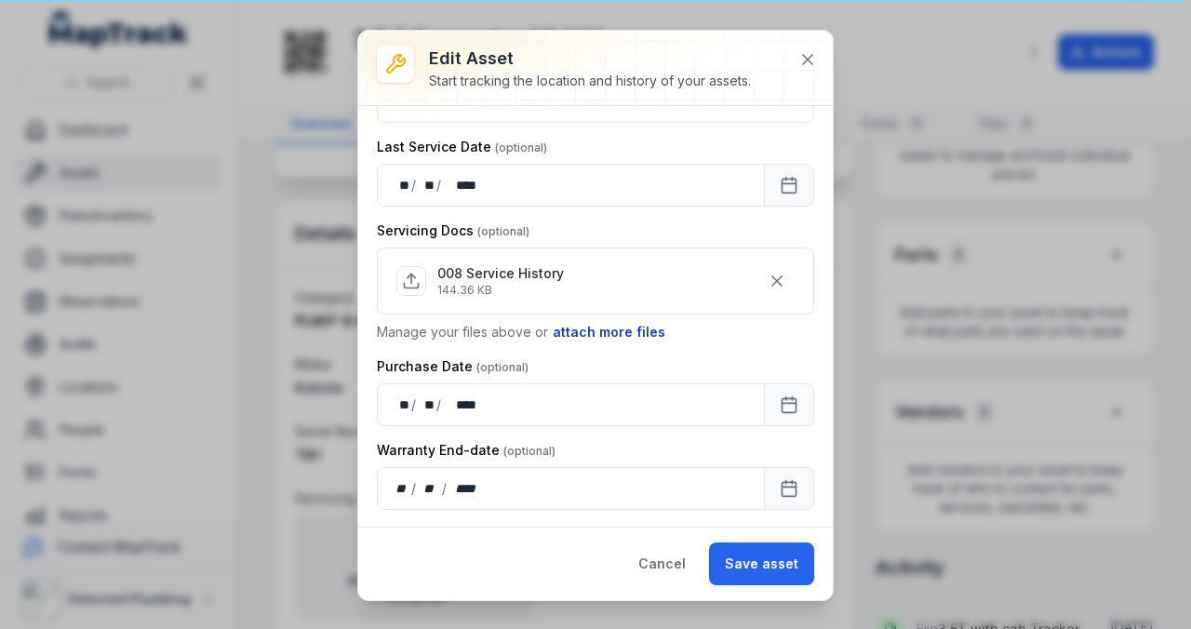
click at [617, 324] on button "attach more files" at bounding box center [609, 332] width 114 height 20
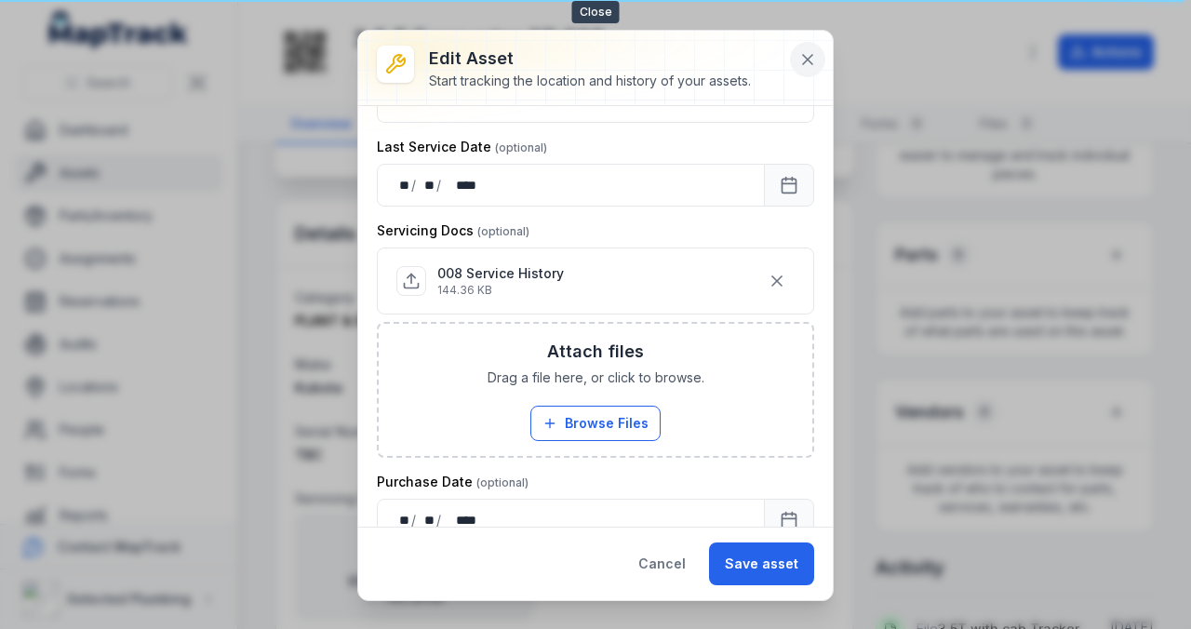
click at [806, 56] on icon at bounding box center [807, 59] width 9 height 9
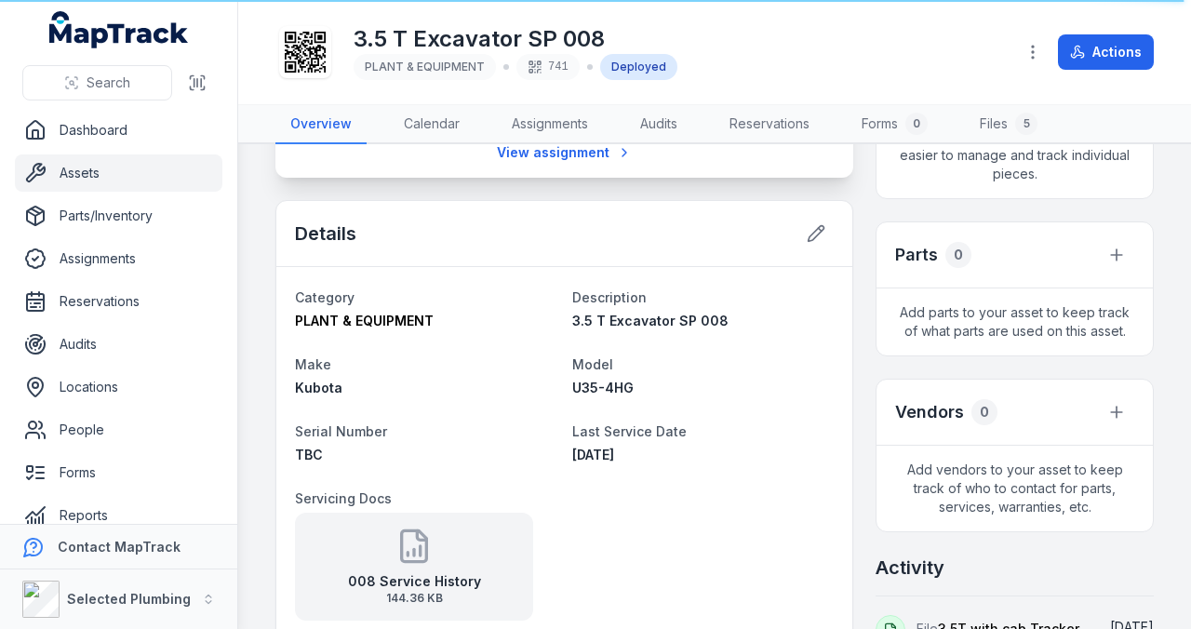
click at [428, 540] on icon at bounding box center [413, 545] width 37 height 37
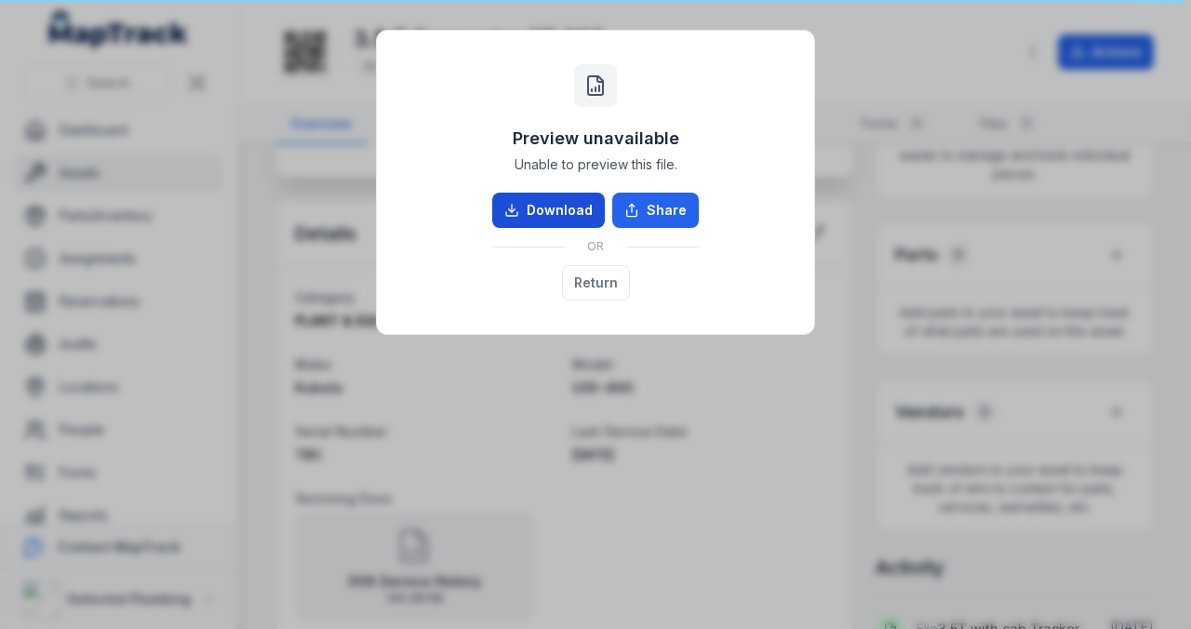
click at [571, 212] on link "Download" at bounding box center [548, 210] width 113 height 35
click at [565, 205] on link "Download" at bounding box center [548, 210] width 113 height 35
drag, startPoint x: 750, startPoint y: 552, endPoint x: 666, endPoint y: 190, distance: 371.4
click at [749, 550] on div "Preview unavailable Unable to preview this file. Download Share OR Return" at bounding box center [595, 314] width 1191 height 629
click at [911, 17] on div "Preview unavailable Unable to preview this file. Download Share OR Return" at bounding box center [595, 314] width 1191 height 629
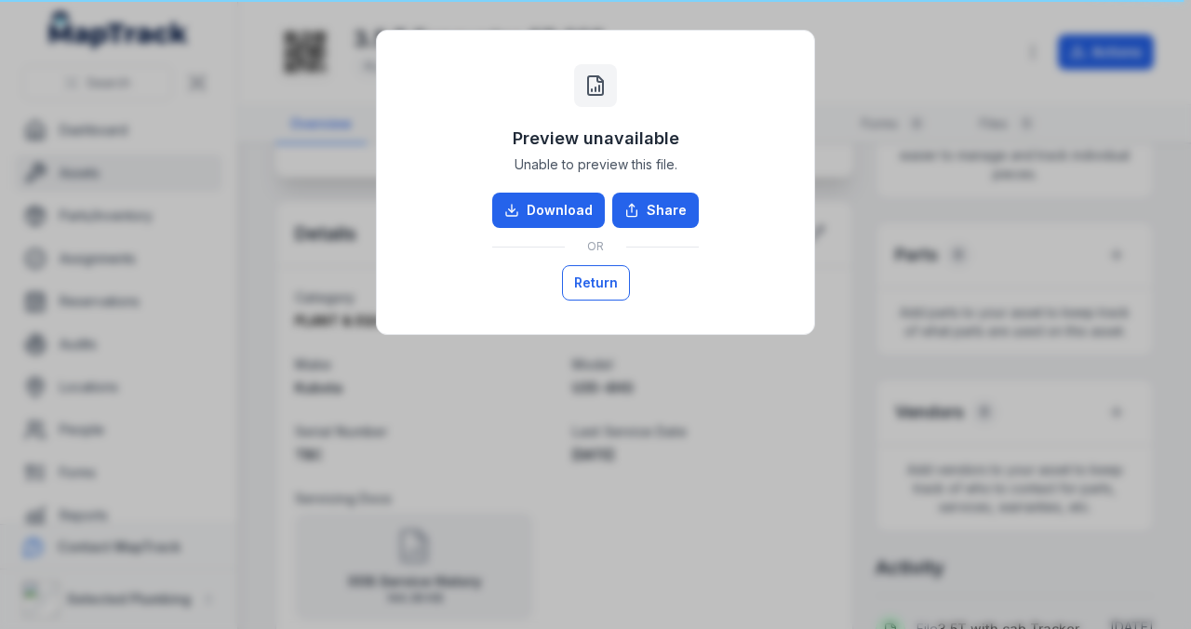
click at [611, 273] on button "Return" at bounding box center [596, 282] width 68 height 35
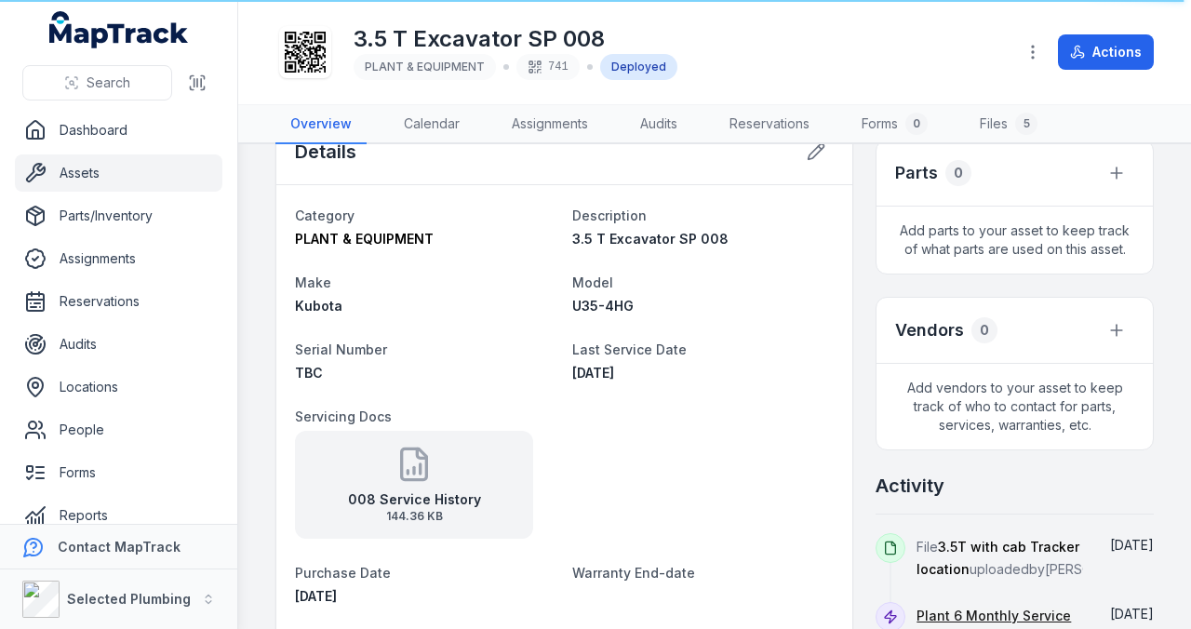
scroll to position [744, 0]
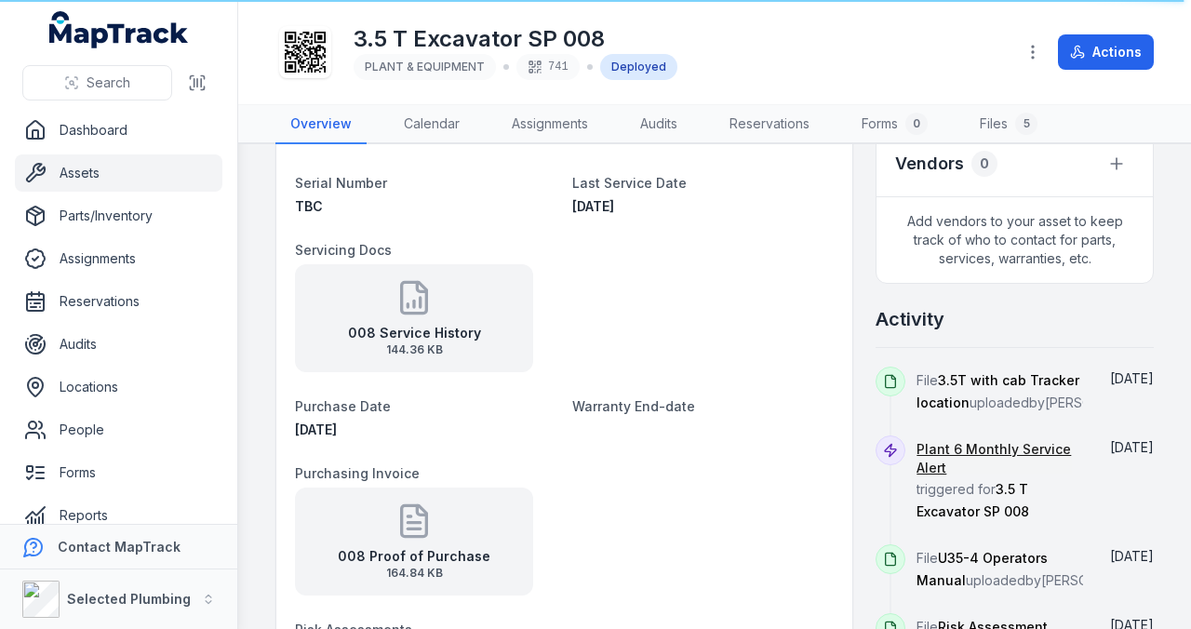
click at [417, 292] on icon at bounding box center [413, 297] width 37 height 37
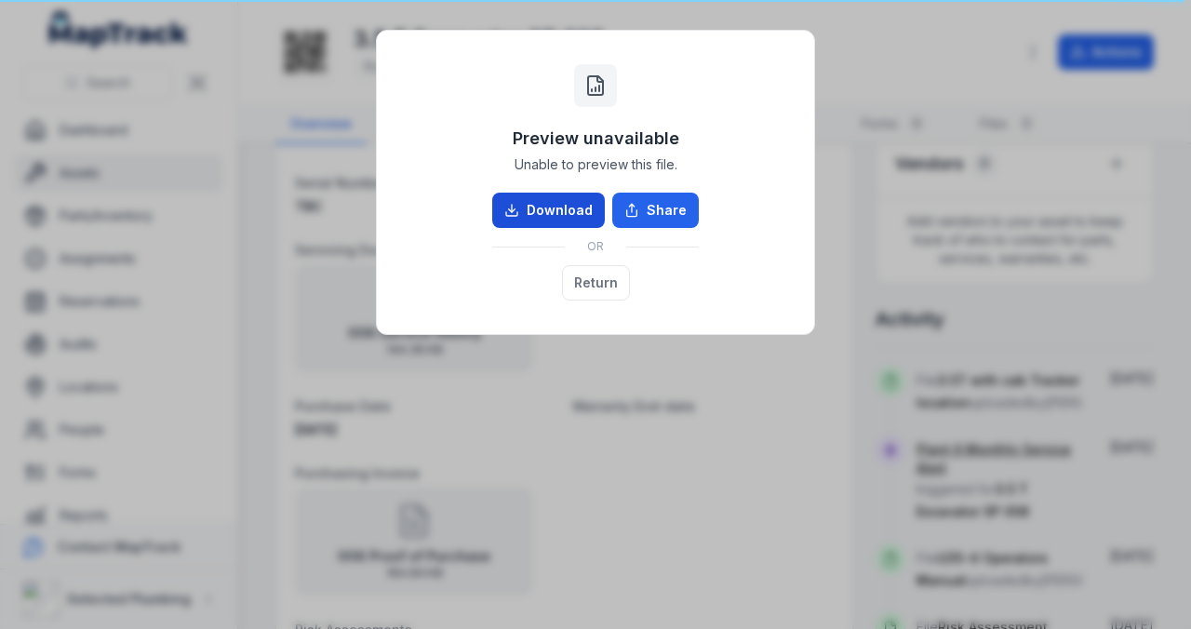
click at [528, 207] on link "Download" at bounding box center [548, 210] width 113 height 35
click at [556, 201] on link "Download" at bounding box center [548, 210] width 113 height 35
click at [557, 202] on link "Download" at bounding box center [548, 210] width 113 height 35
click at [640, 397] on div "Preview unavailable Unable to preview this file. Download Share OR Return" at bounding box center [595, 314] width 1191 height 629
click at [597, 274] on button "Return" at bounding box center [596, 282] width 68 height 35
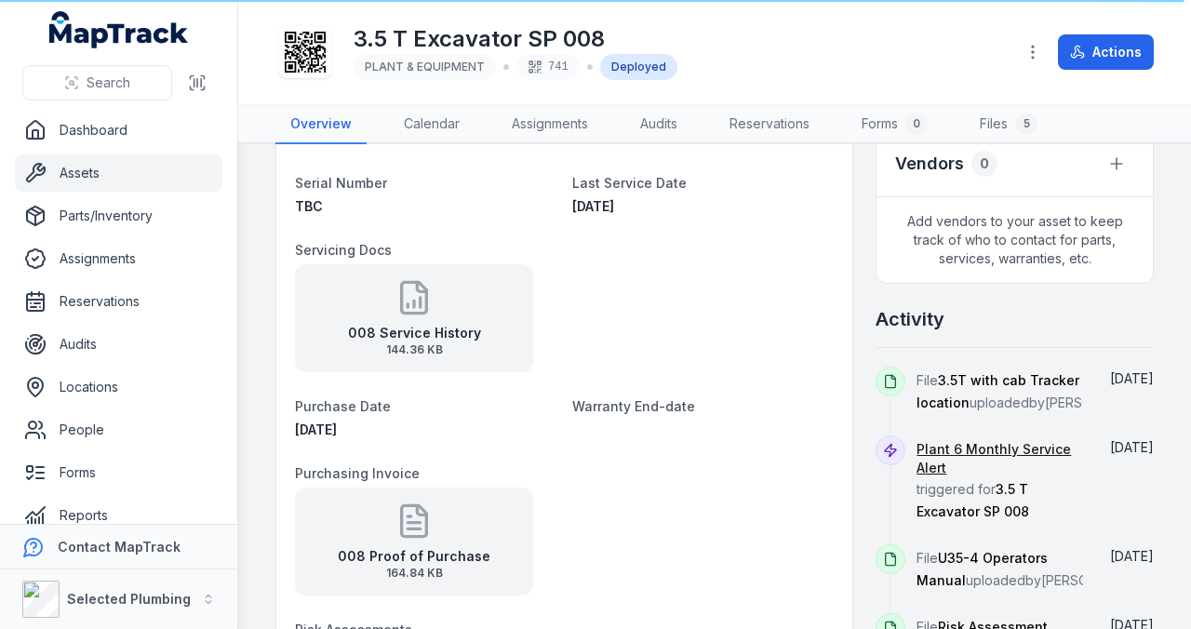
click at [691, 271] on div "008 Service History 144.36 KB" at bounding box center [564, 318] width 539 height 108
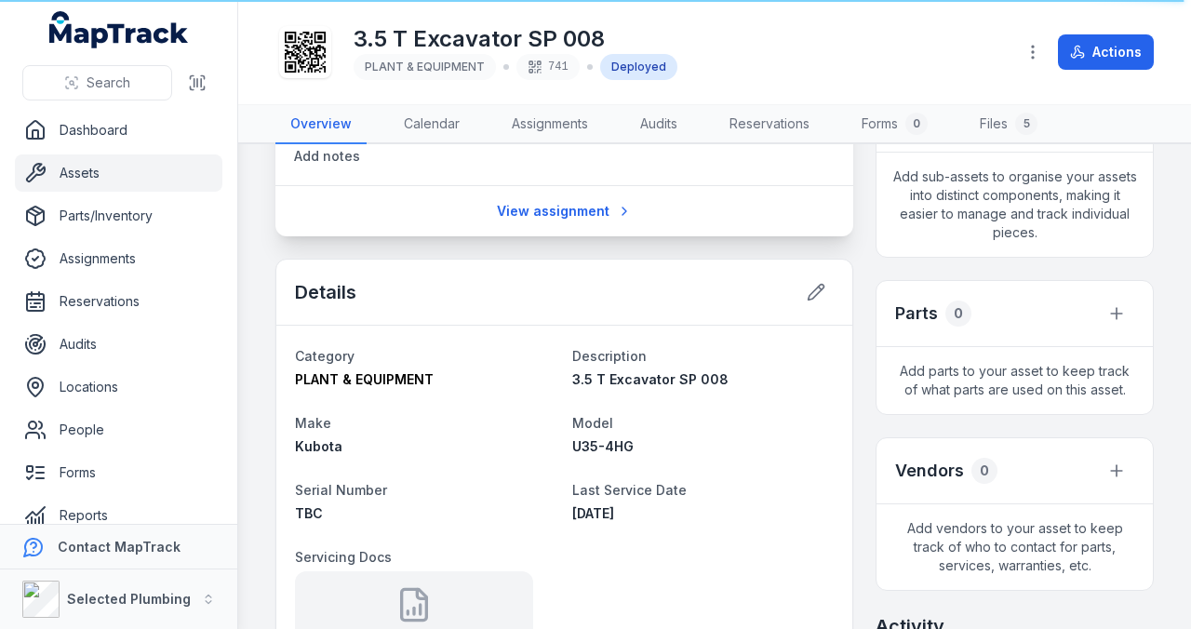
scroll to position [434, 0]
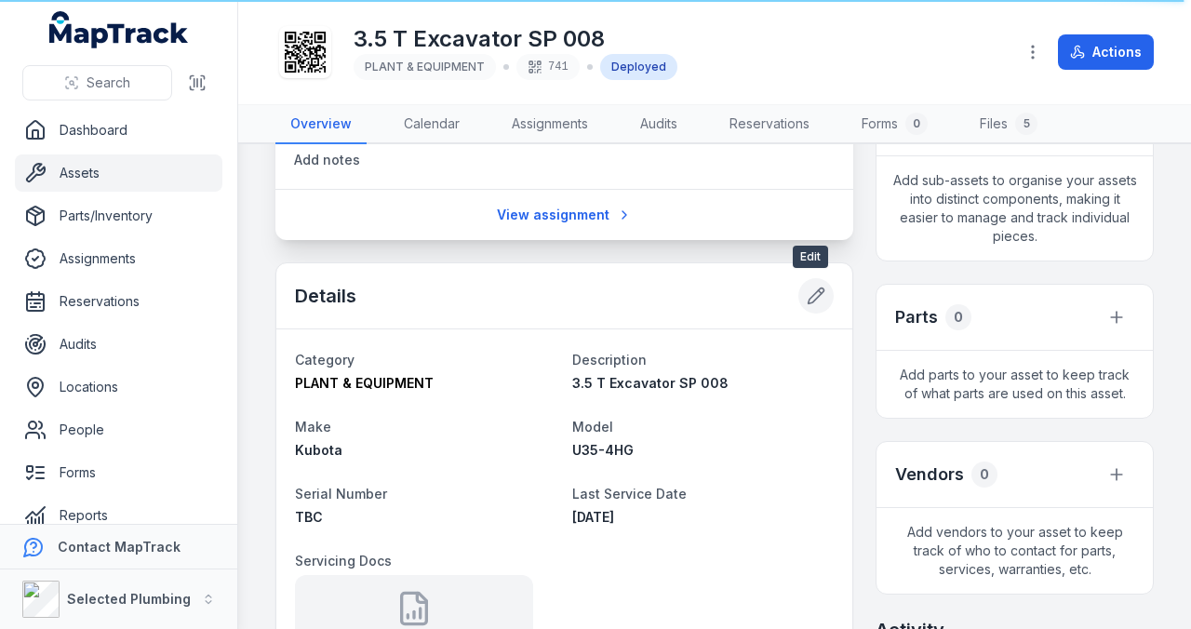
click at [808, 296] on icon at bounding box center [816, 296] width 19 height 19
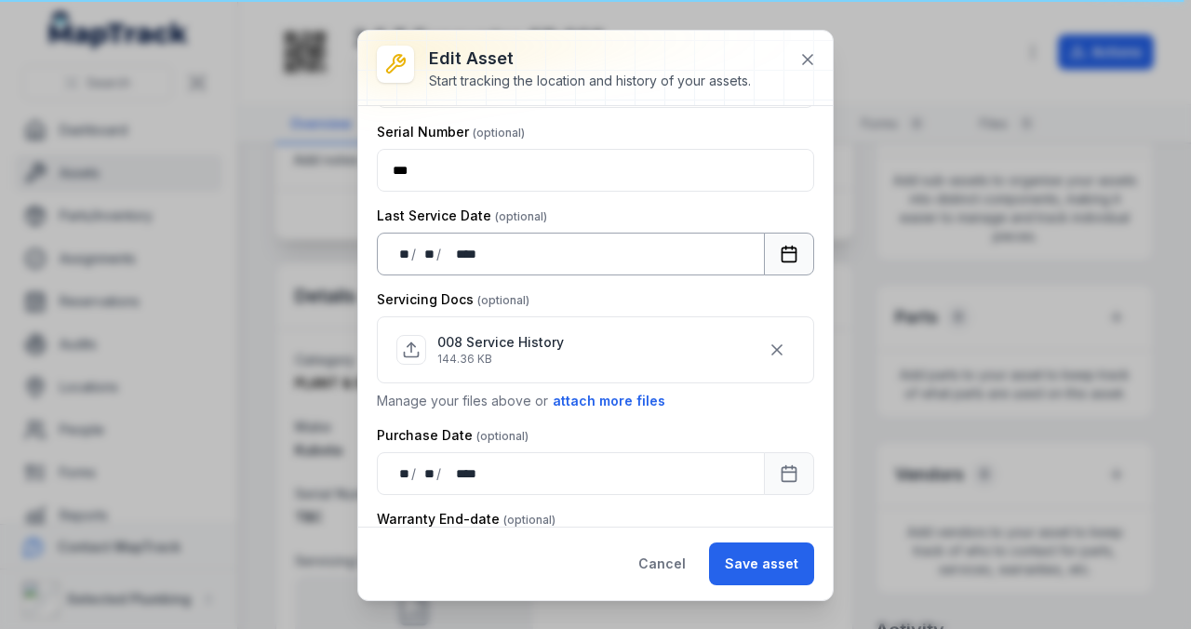
scroll to position [496, 0]
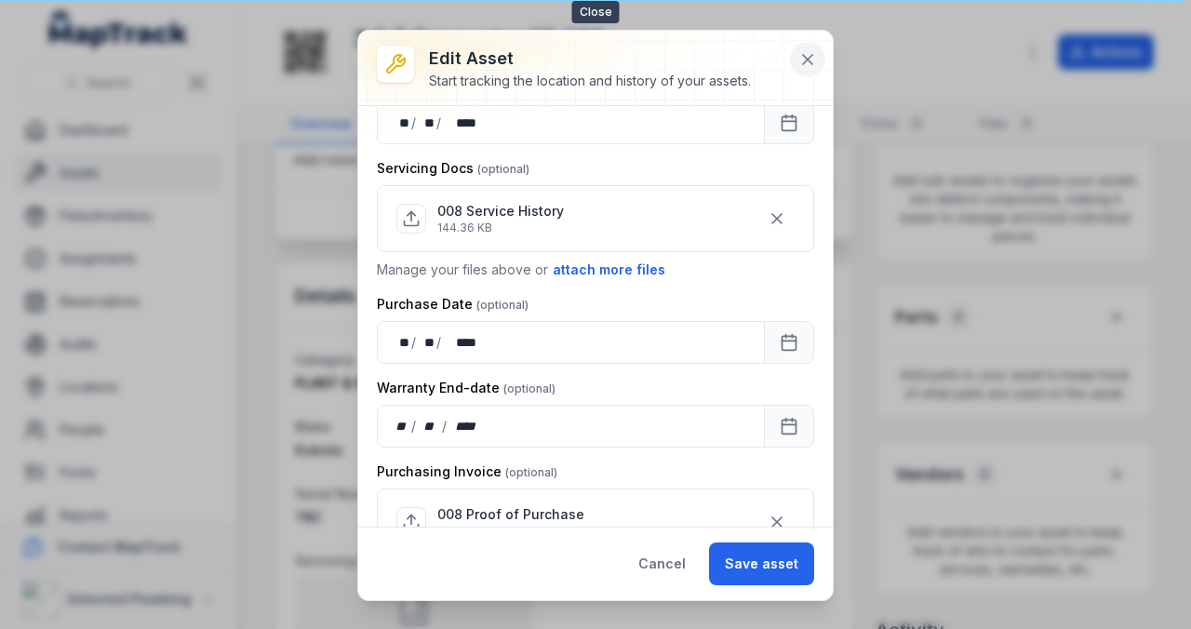
click at [819, 56] on button at bounding box center [807, 59] width 35 height 35
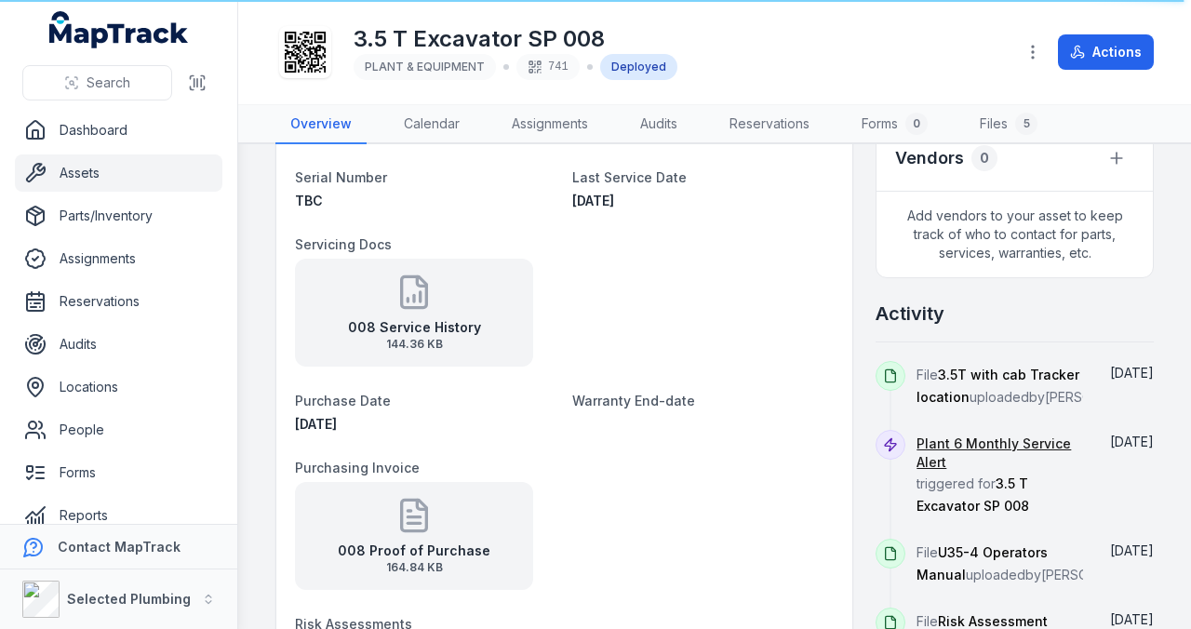
scroll to position [806, 0]
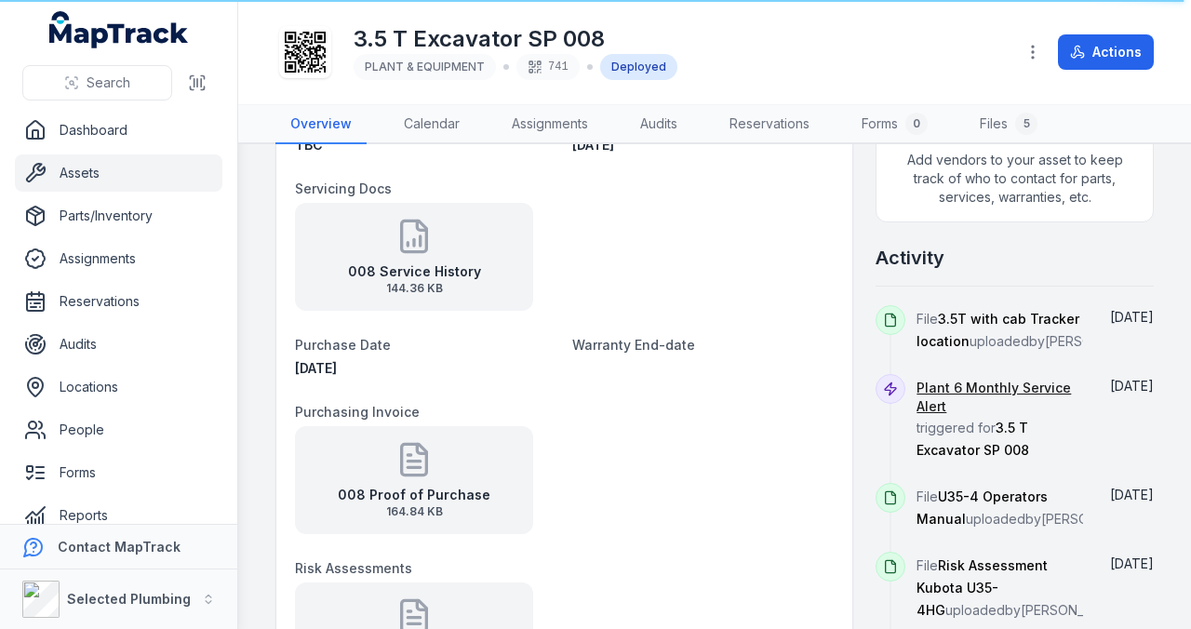
click at [398, 445] on icon at bounding box center [413, 459] width 37 height 37
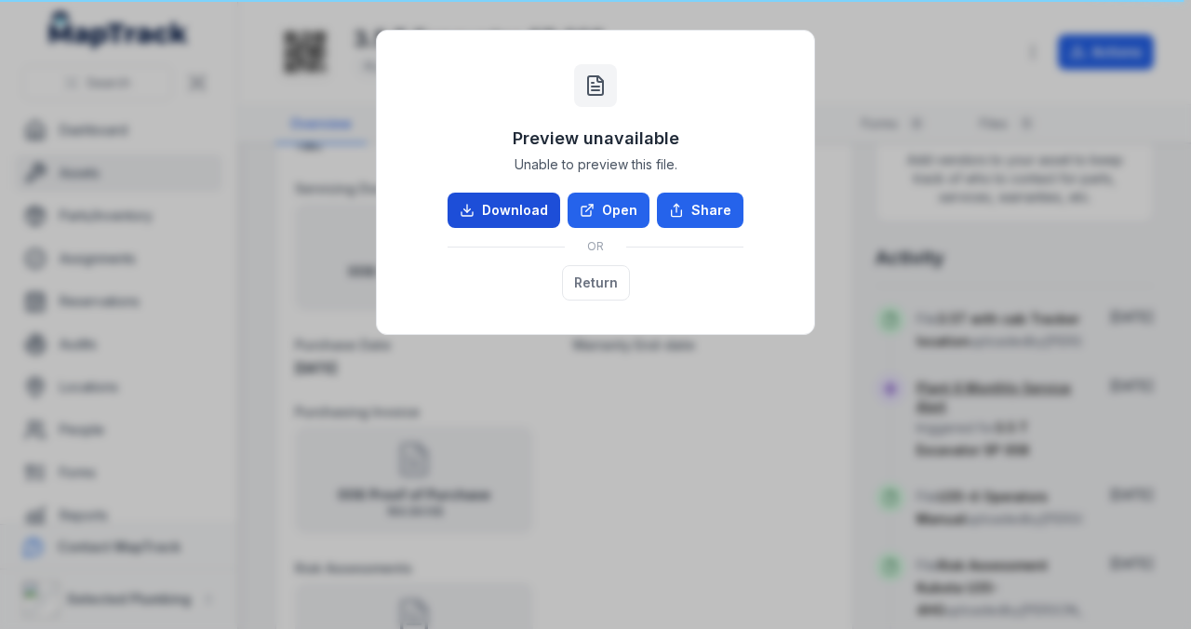
click at [510, 207] on link "Download" at bounding box center [503, 210] width 113 height 35
click at [594, 277] on button "Return" at bounding box center [596, 282] width 68 height 35
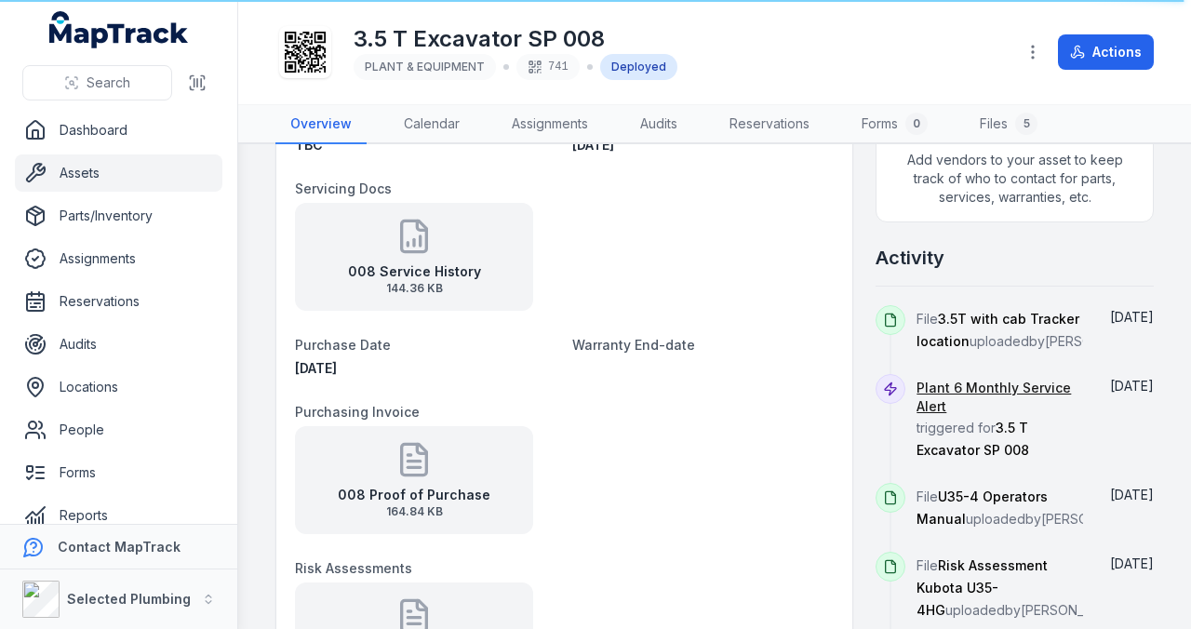
click at [629, 388] on dl "Category PLANT & EQUIPMENT Description 3.5 T Excavator SP 008 Make Kubota Model…" at bounding box center [564, 603] width 539 height 1254
click at [414, 240] on icon at bounding box center [414, 242] width 0 height 7
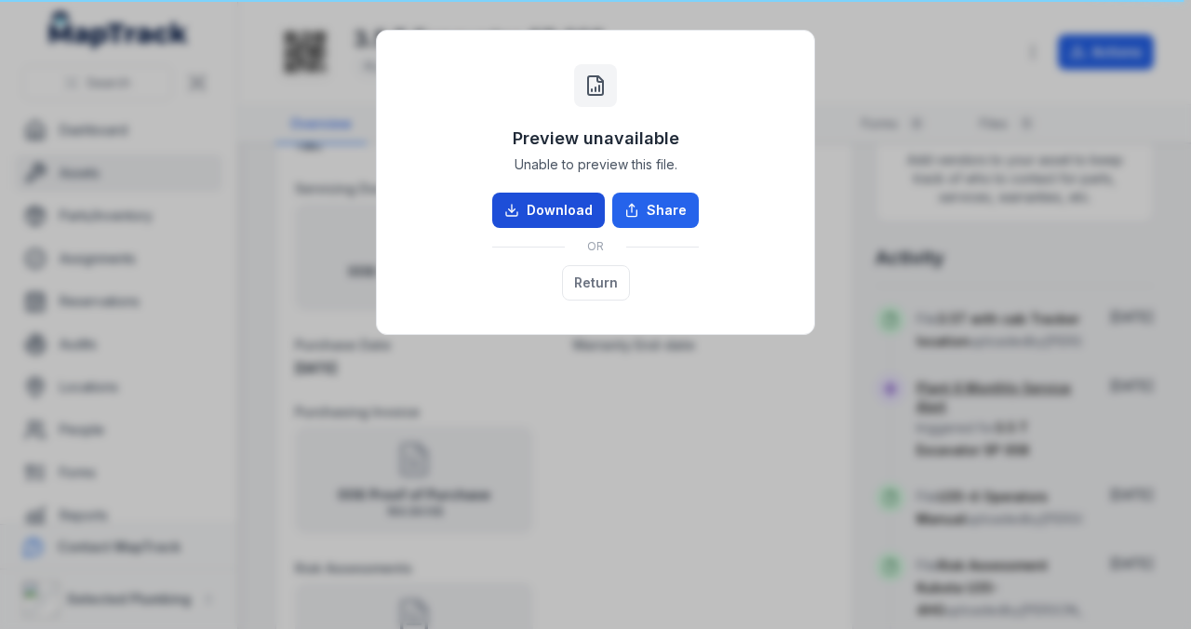
click at [539, 201] on link "Download" at bounding box center [548, 210] width 113 height 35
click at [583, 284] on button "Return" at bounding box center [596, 282] width 68 height 35
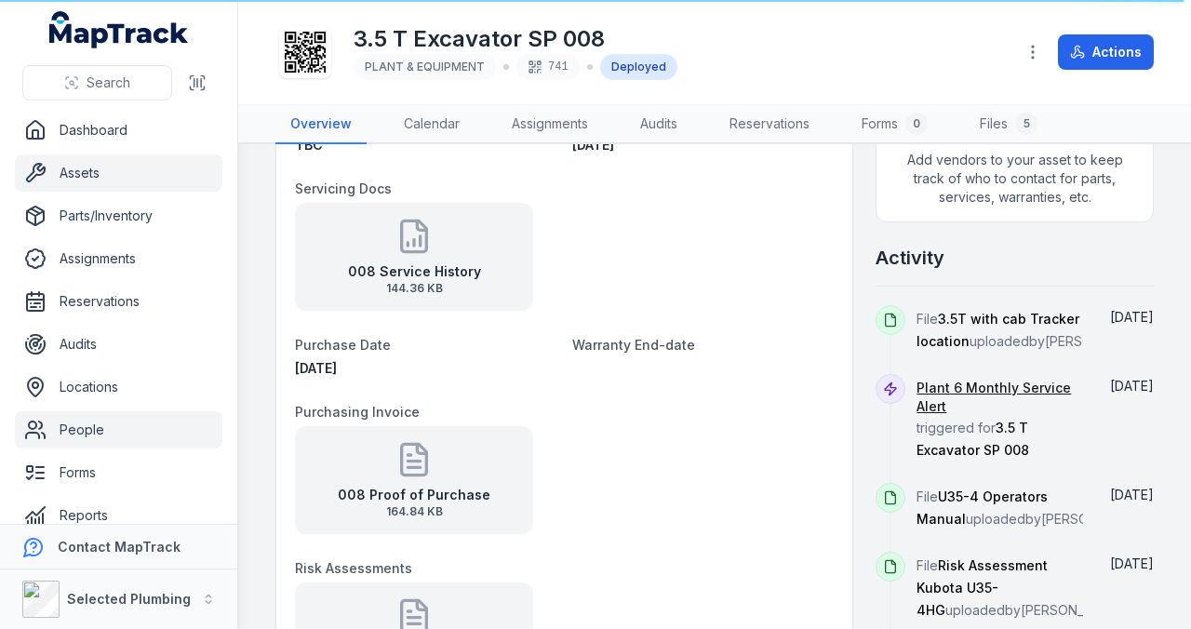
click at [79, 424] on link "People" at bounding box center [118, 429] width 207 height 37
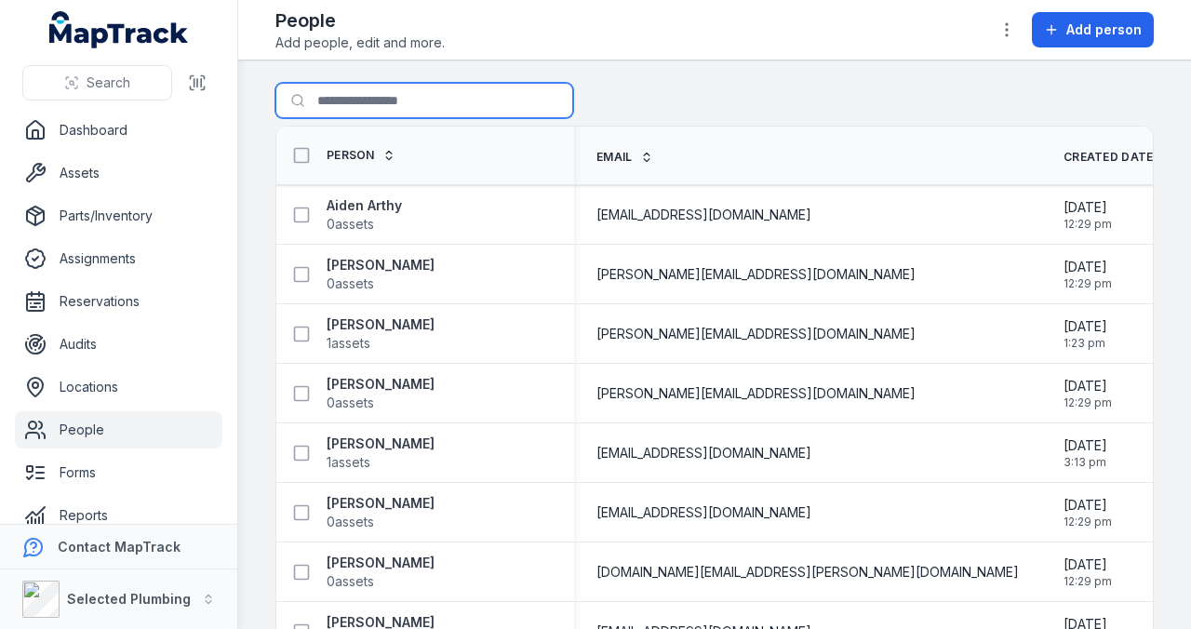
click at [372, 115] on input "Search for people" at bounding box center [424, 100] width 298 height 35
type input "*"
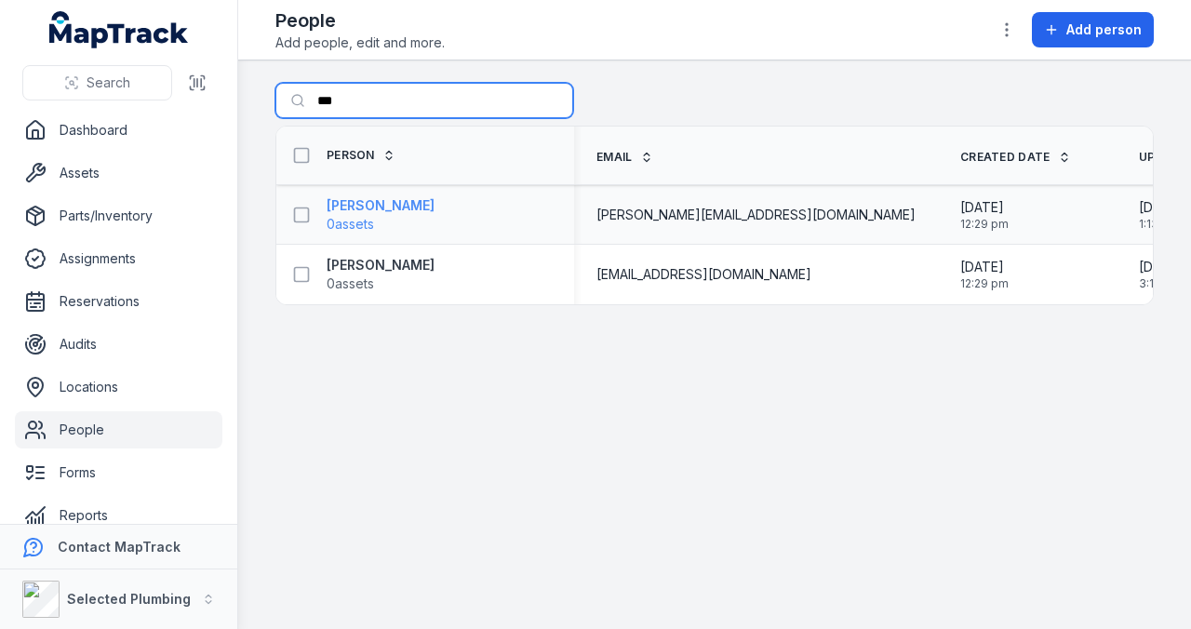
type input "***"
click at [370, 207] on strong "[PERSON_NAME]" at bounding box center [381, 205] width 108 height 19
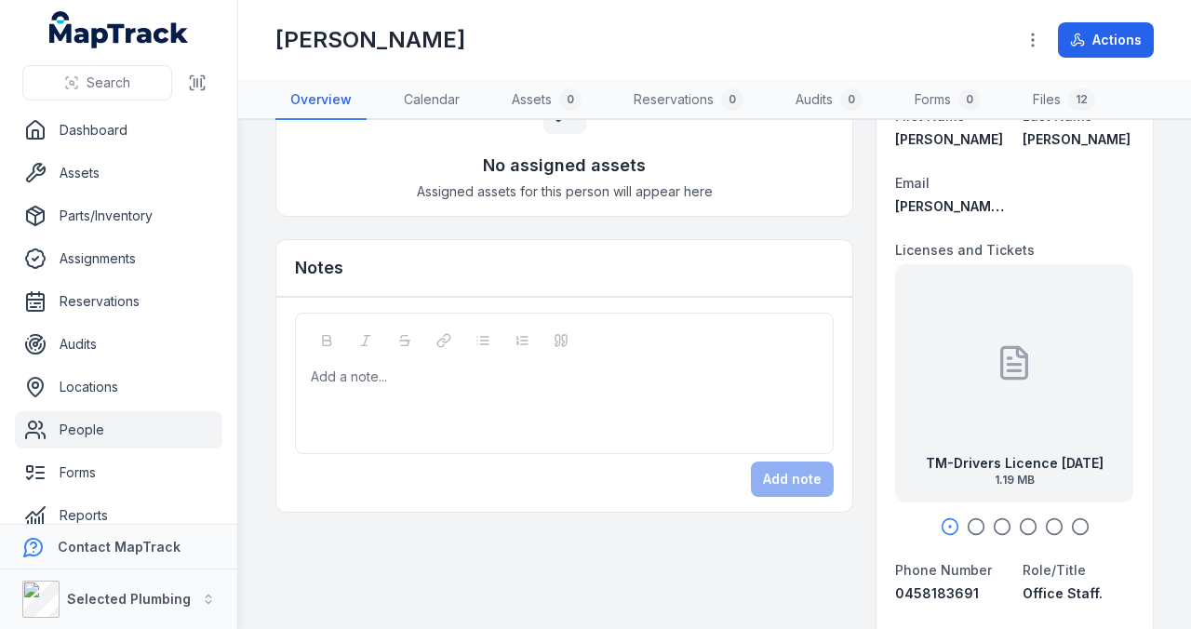
scroll to position [186, 0]
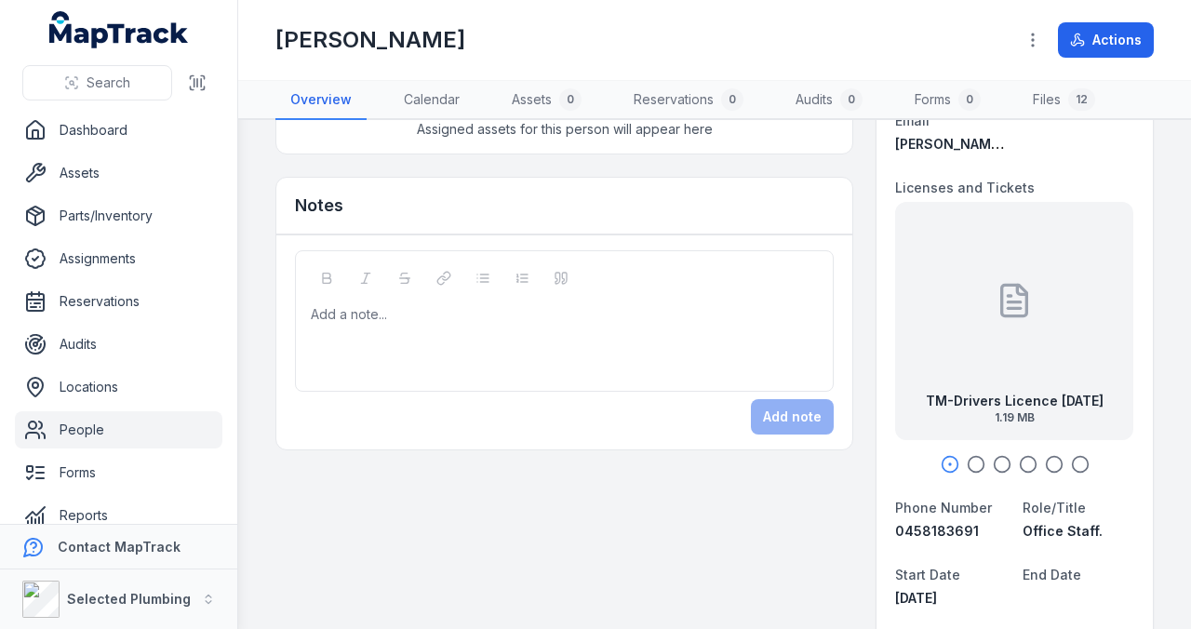
click at [967, 460] on icon "button" at bounding box center [976, 464] width 19 height 19
click at [942, 460] on icon "button" at bounding box center [950, 464] width 19 height 19
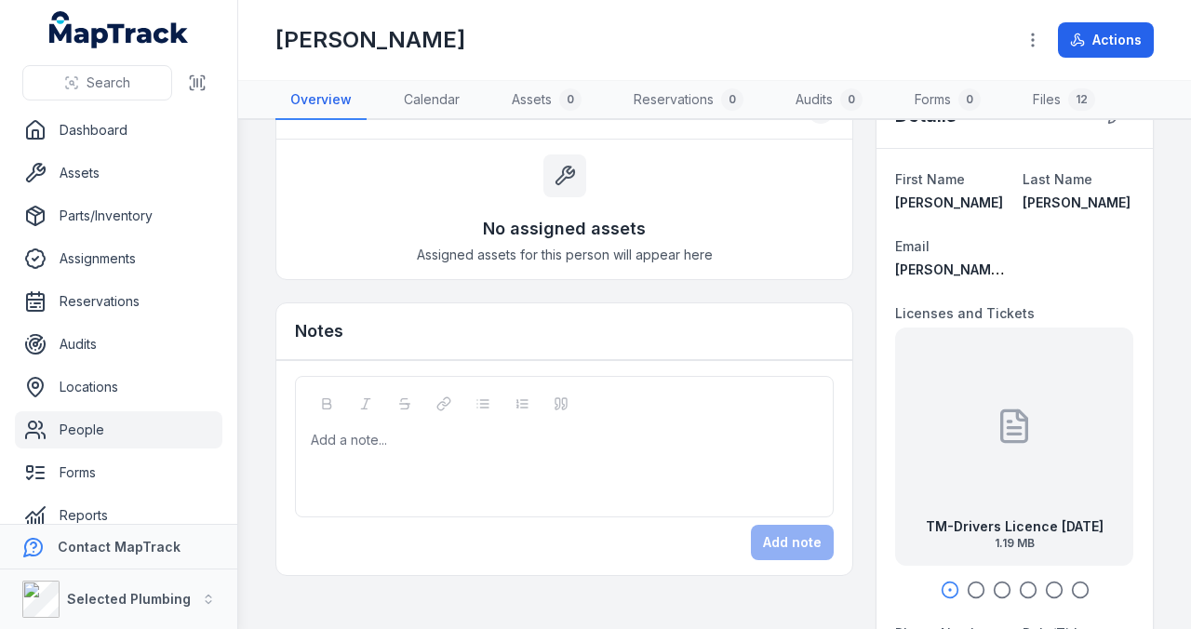
scroll to position [0, 0]
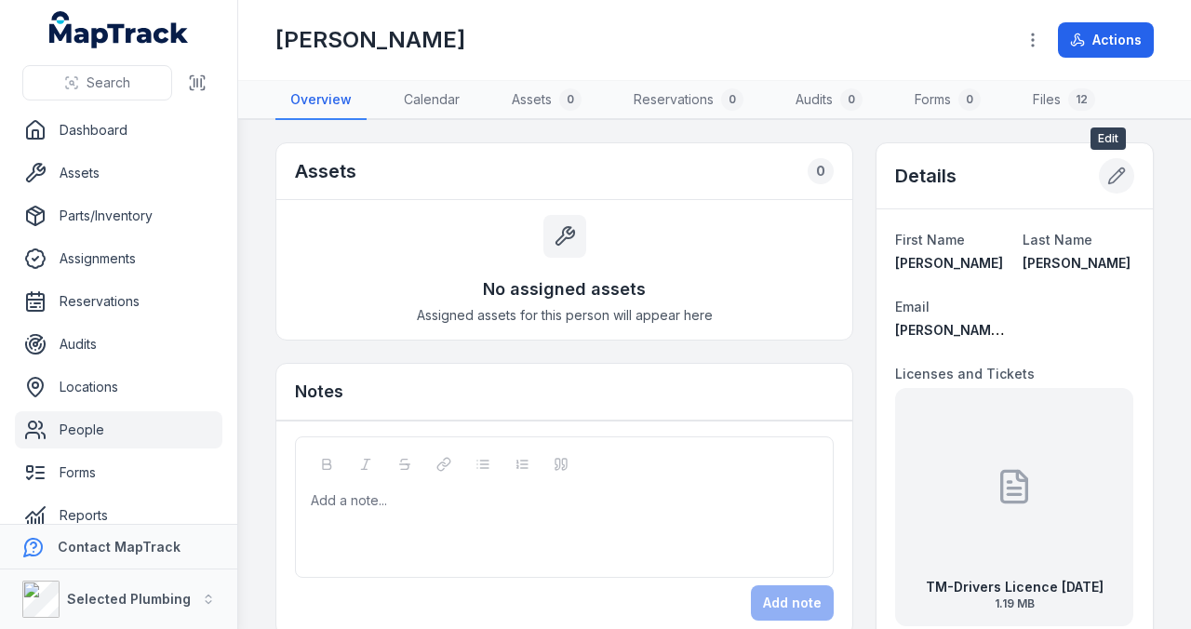
click at [1107, 176] on icon at bounding box center [1116, 176] width 19 height 19
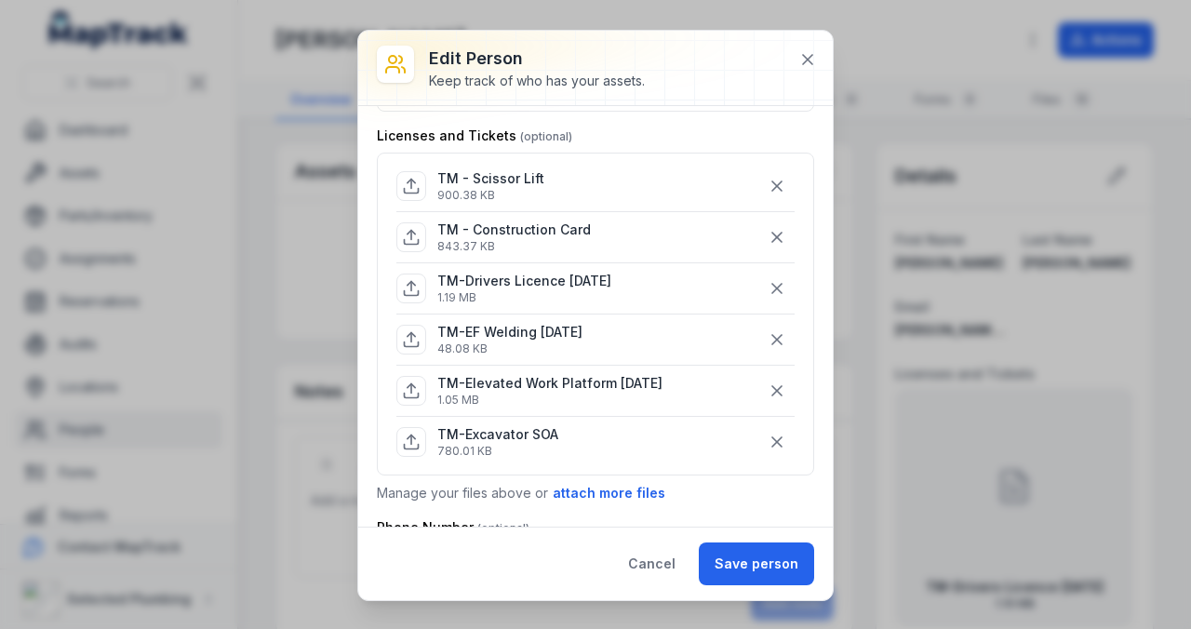
scroll to position [186, 0]
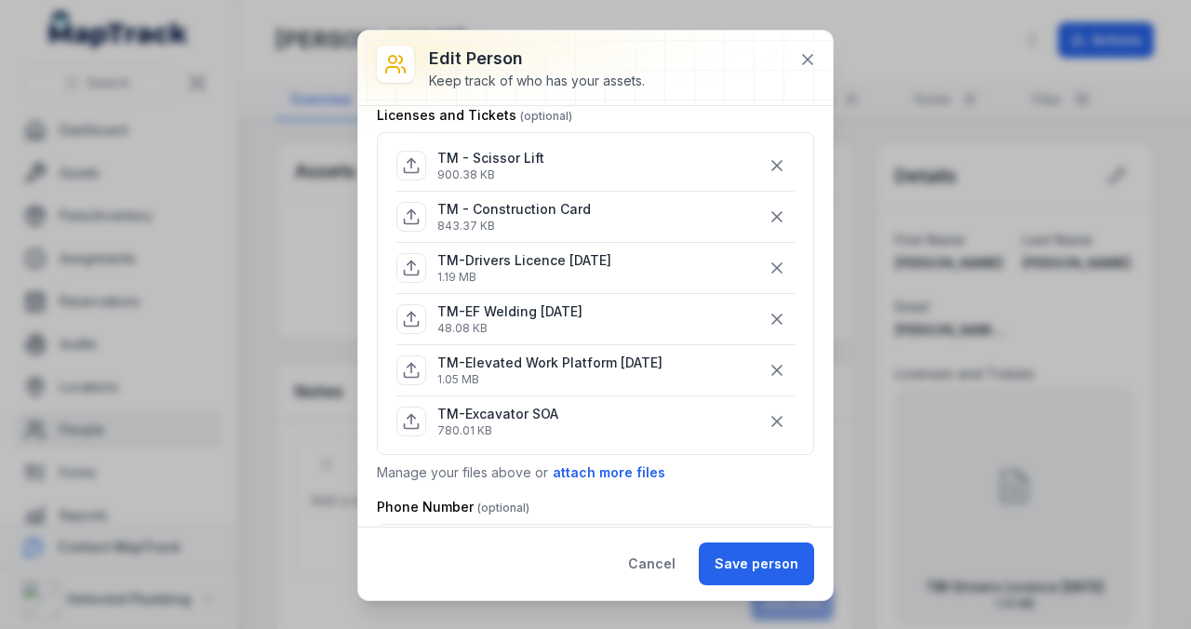
click at [509, 257] on p "TM-Drivers Licence [DATE]" at bounding box center [524, 260] width 174 height 19
click at [672, 551] on button "Cancel" at bounding box center [651, 563] width 79 height 43
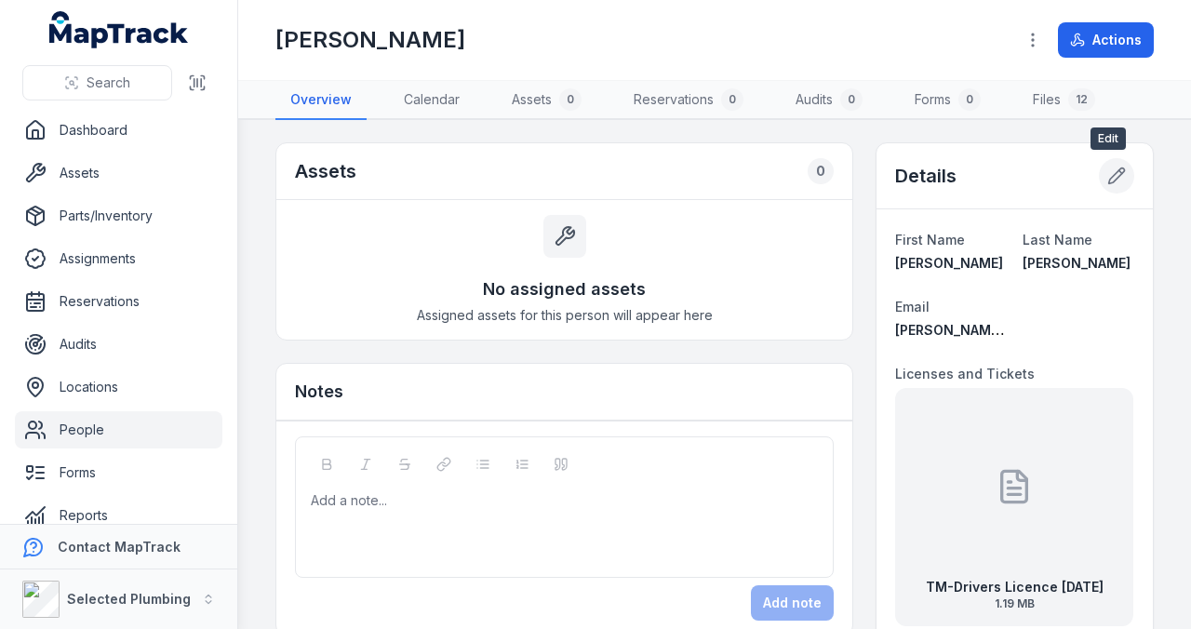
click at [1107, 174] on icon at bounding box center [1116, 176] width 19 height 19
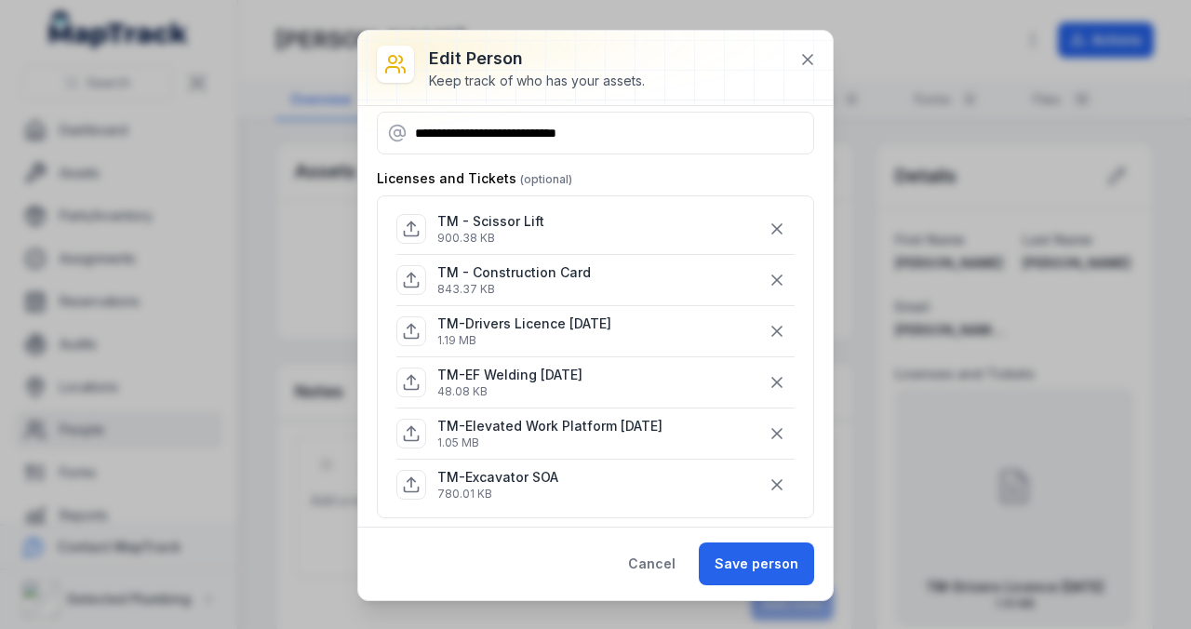
scroll to position [124, 0]
click at [472, 216] on p "TM - Scissor Lift" at bounding box center [490, 220] width 107 height 19
click at [811, 53] on icon at bounding box center [807, 59] width 19 height 19
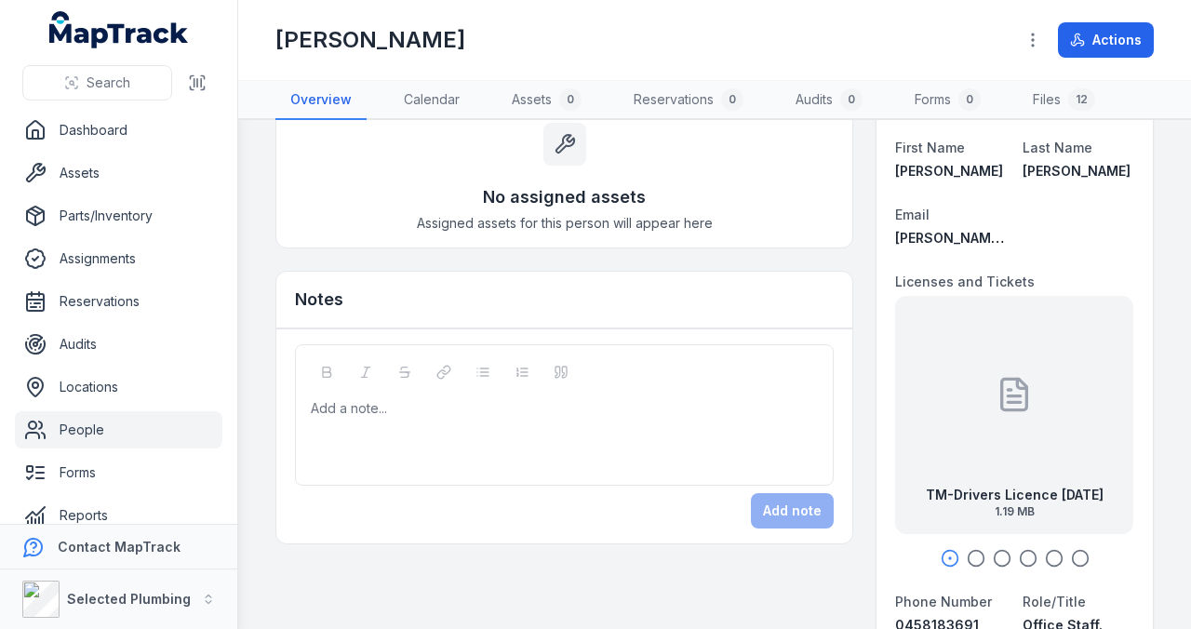
scroll to position [0, 0]
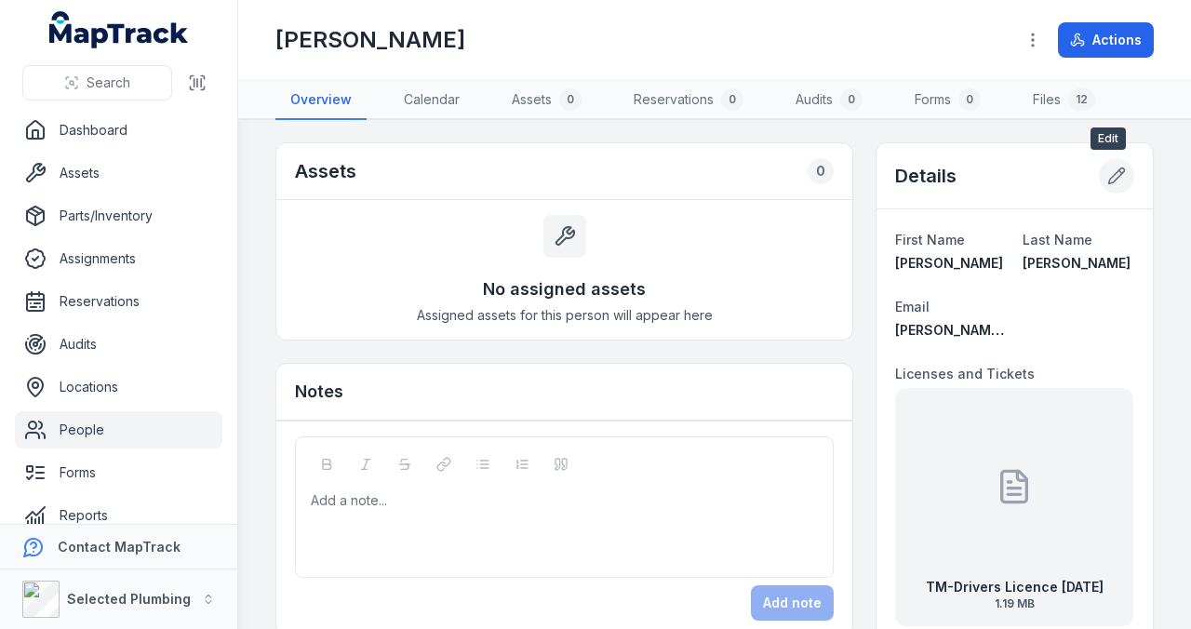
click at [1107, 167] on icon at bounding box center [1116, 176] width 19 height 19
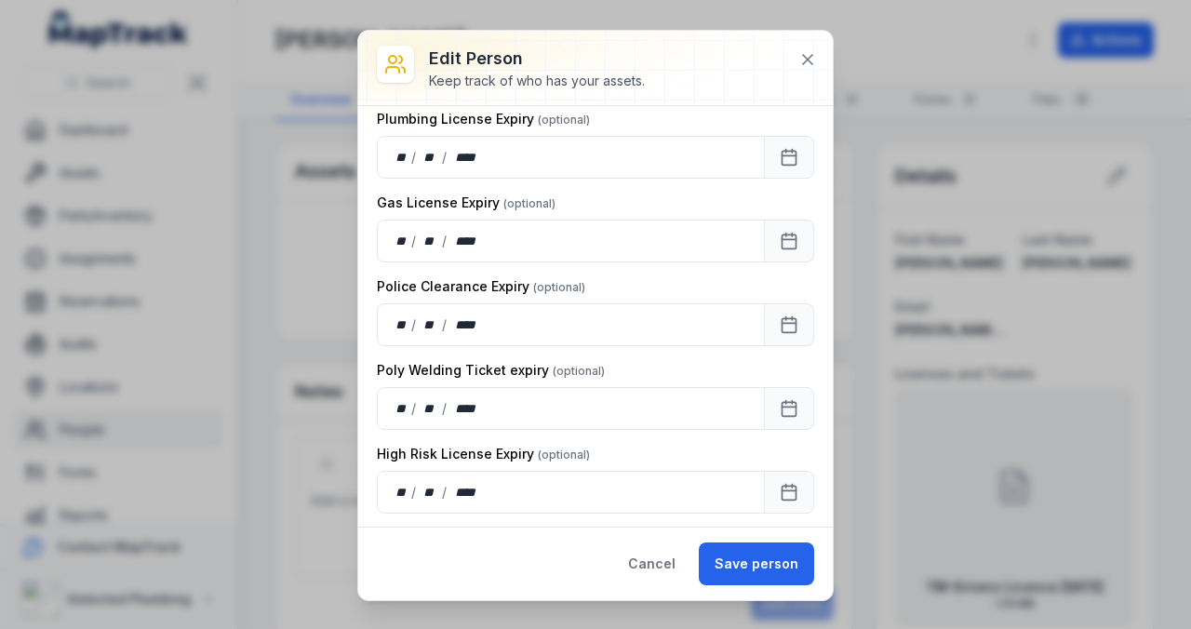
scroll to position [1240, 0]
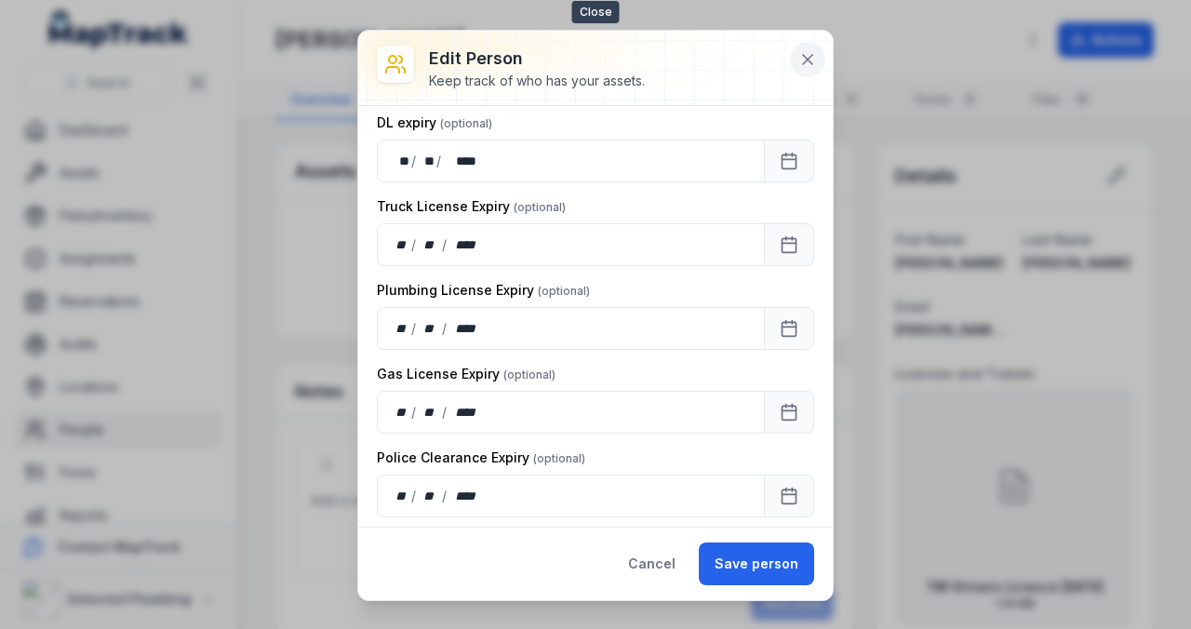
click at [806, 56] on icon at bounding box center [807, 59] width 9 height 9
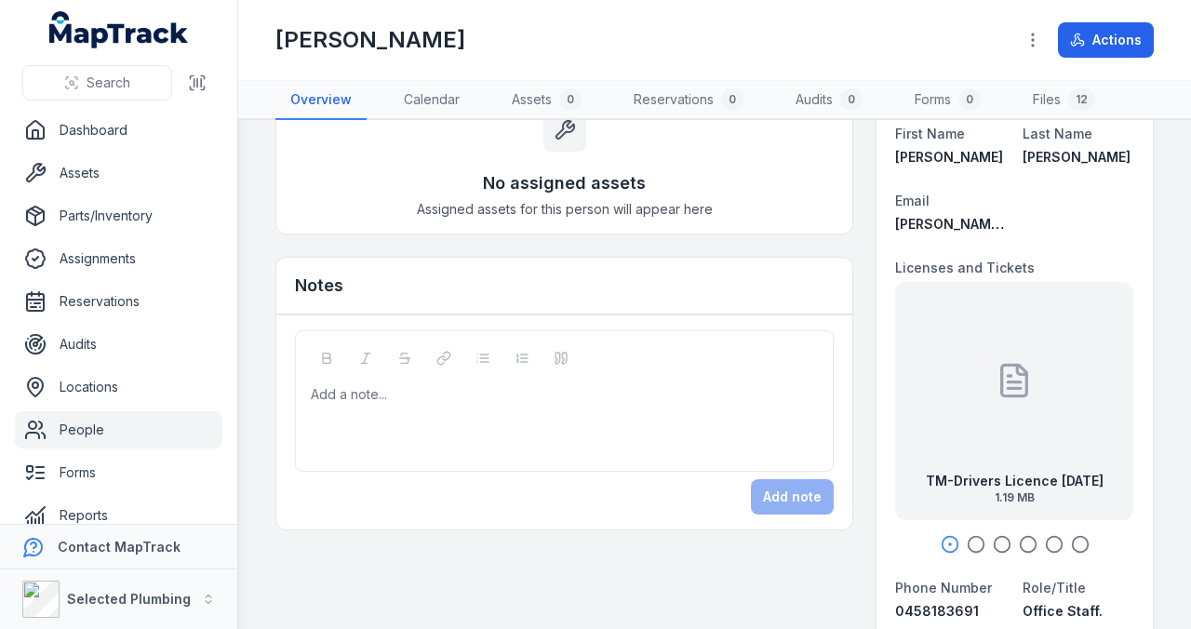
scroll to position [0, 0]
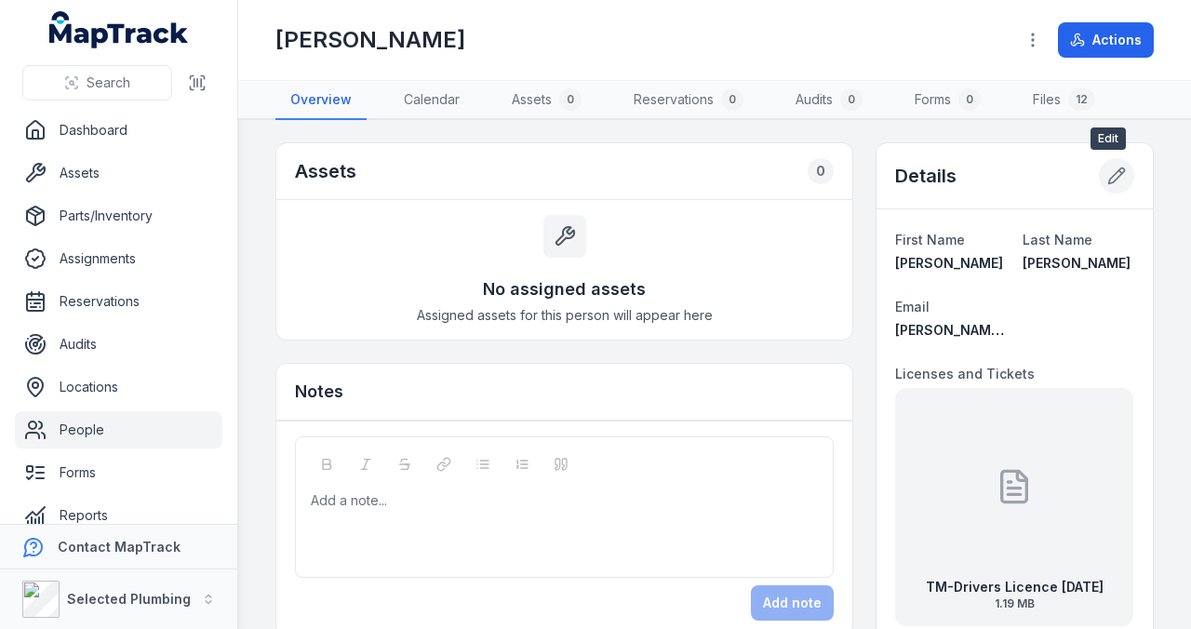
click at [1114, 170] on icon at bounding box center [1117, 176] width 16 height 16
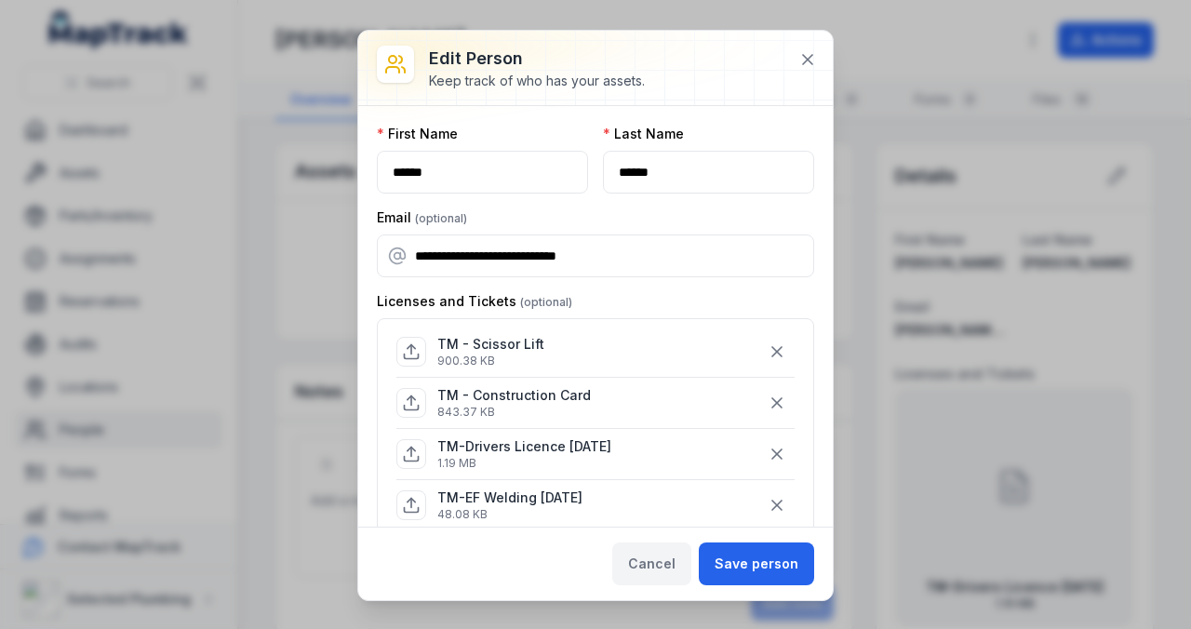
click at [651, 562] on button "Cancel" at bounding box center [651, 563] width 79 height 43
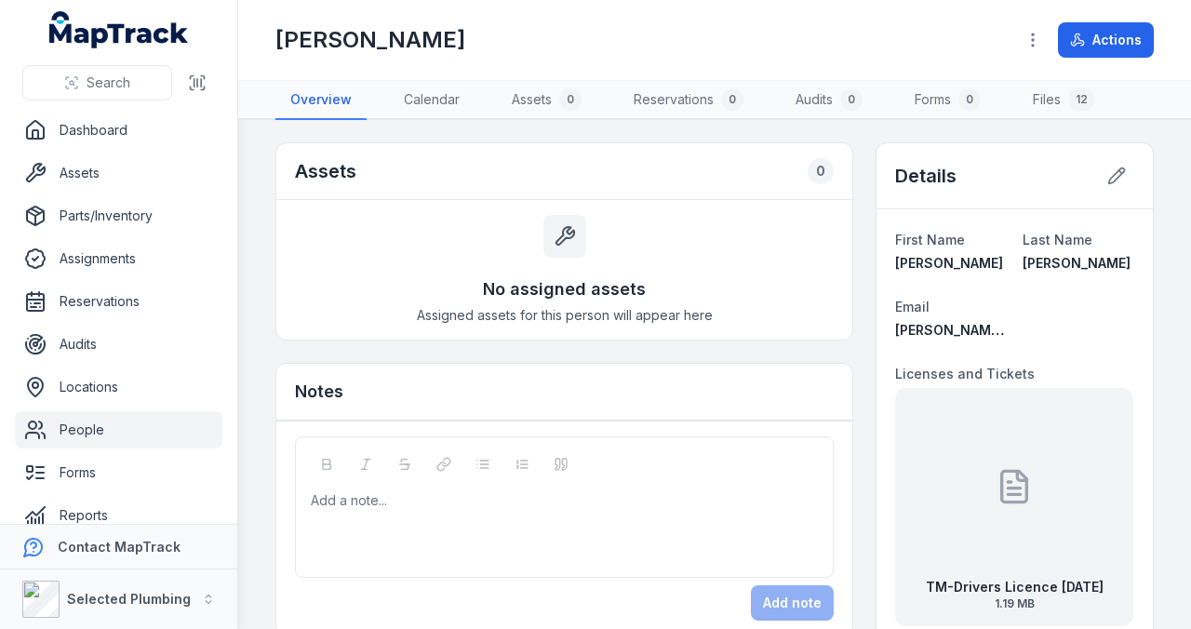
click at [849, 30] on div "[PERSON_NAME]" at bounding box center [637, 40] width 725 height 30
